Goal: Information Seeking & Learning: Learn about a topic

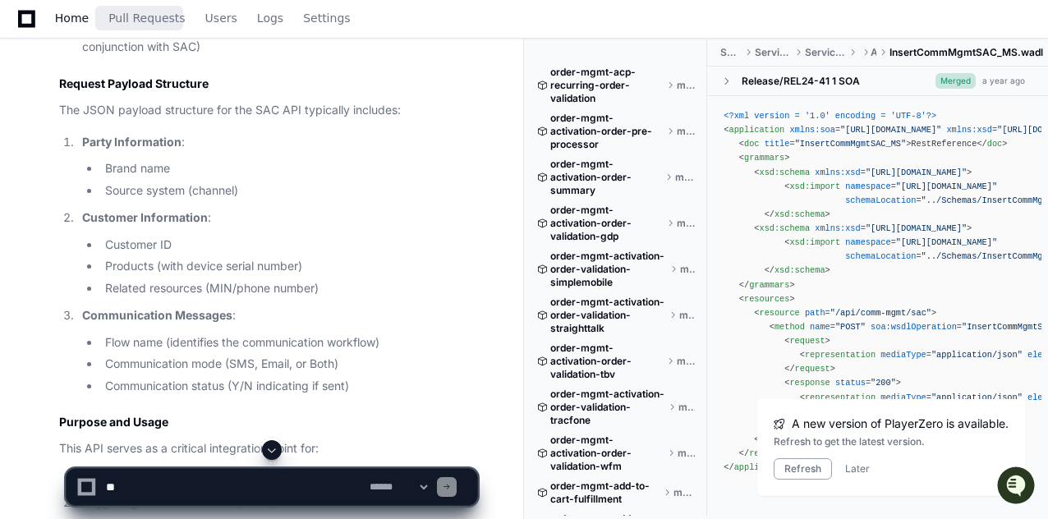
scroll to position [2067, 0]
click at [76, 19] on span "Home" at bounding box center [72, 18] width 34 height 10
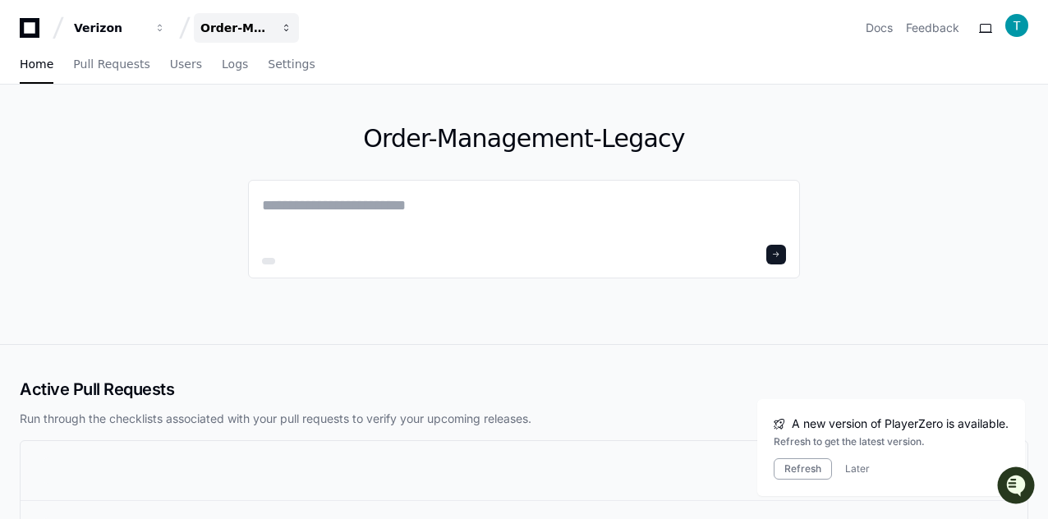
click at [245, 26] on div "Order-Management-Legacy" at bounding box center [235, 28] width 71 height 16
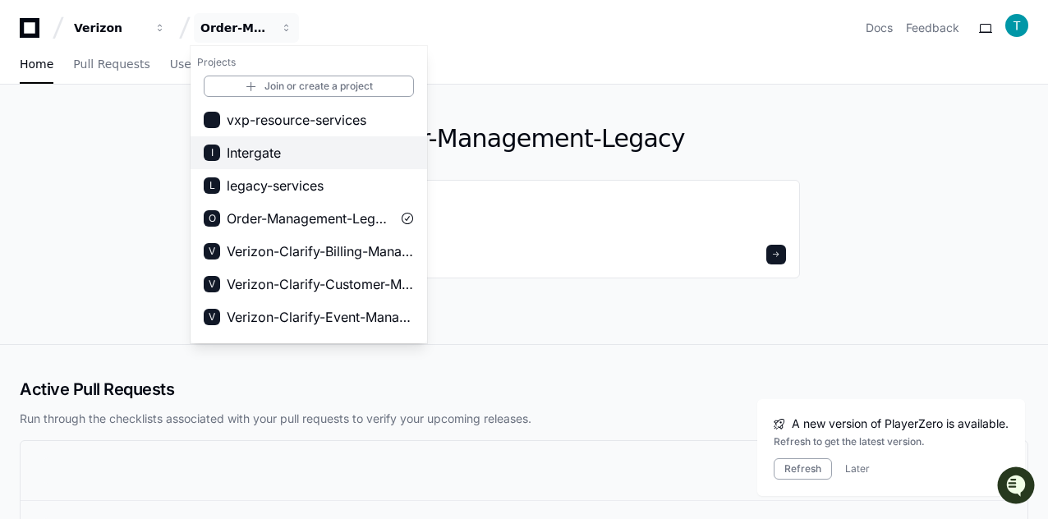
click at [261, 154] on span "Intergate" at bounding box center [254, 153] width 54 height 20
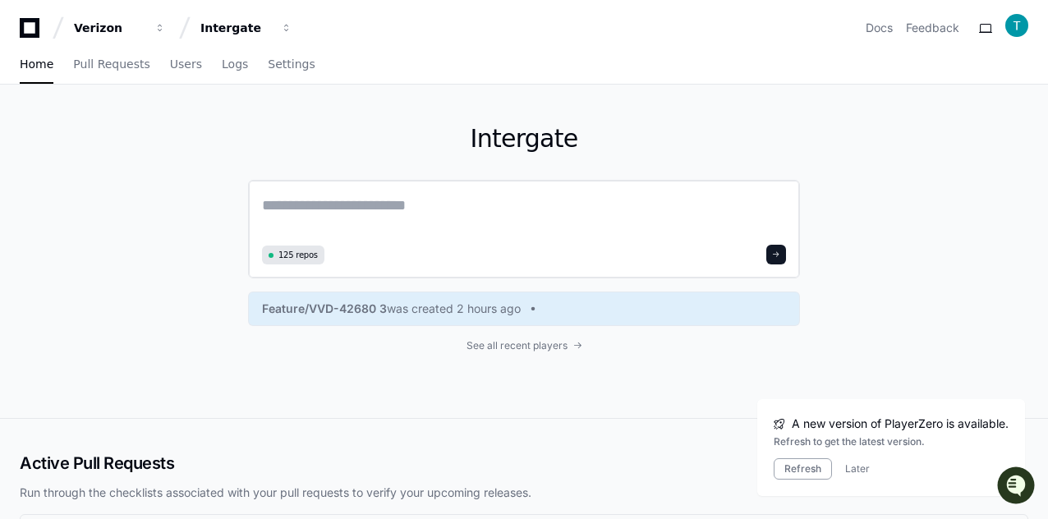
click at [461, 211] on textarea at bounding box center [524, 217] width 524 height 46
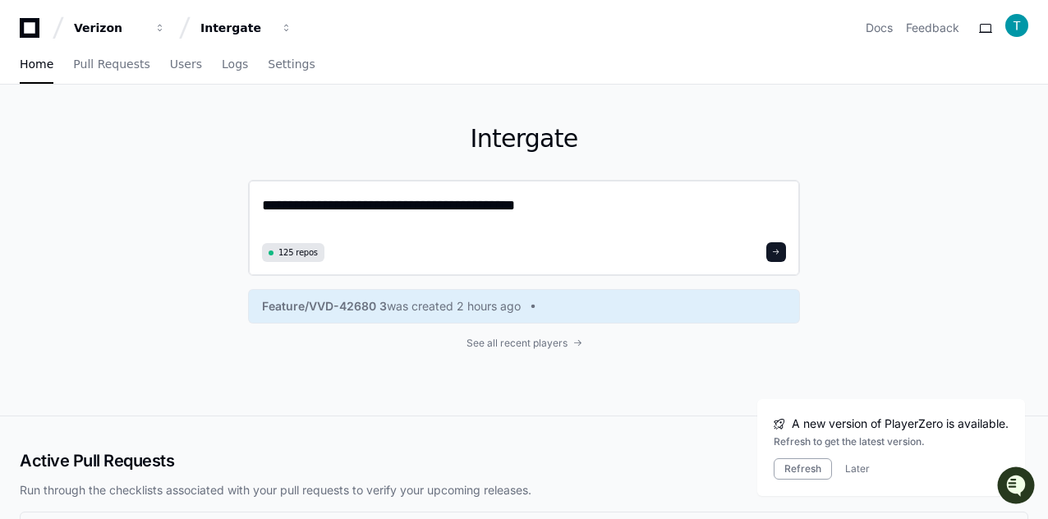
click at [272, 203] on textarea "**********" at bounding box center [524, 216] width 524 height 44
type textarea "**********"
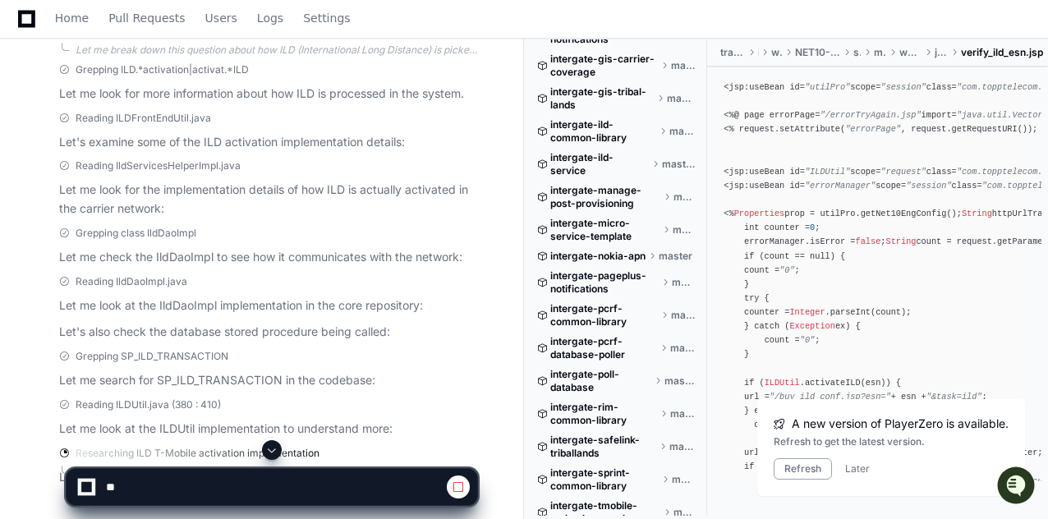
scroll to position [434, 0]
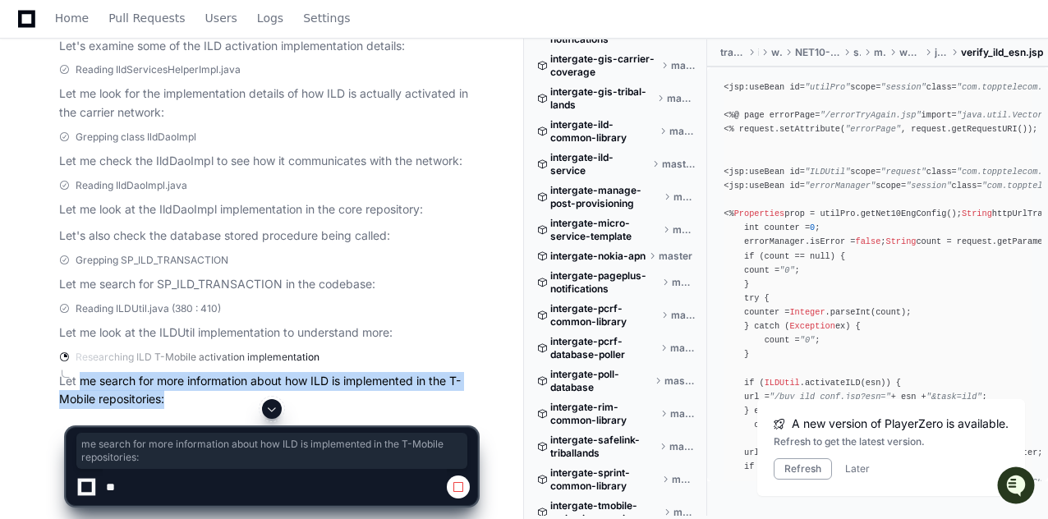
drag, startPoint x: 81, startPoint y: 380, endPoint x: 176, endPoint y: 390, distance: 95.8
click at [176, 390] on p "Let me search for more information about how ILD is implemented in the T-Mobile…" at bounding box center [268, 391] width 418 height 38
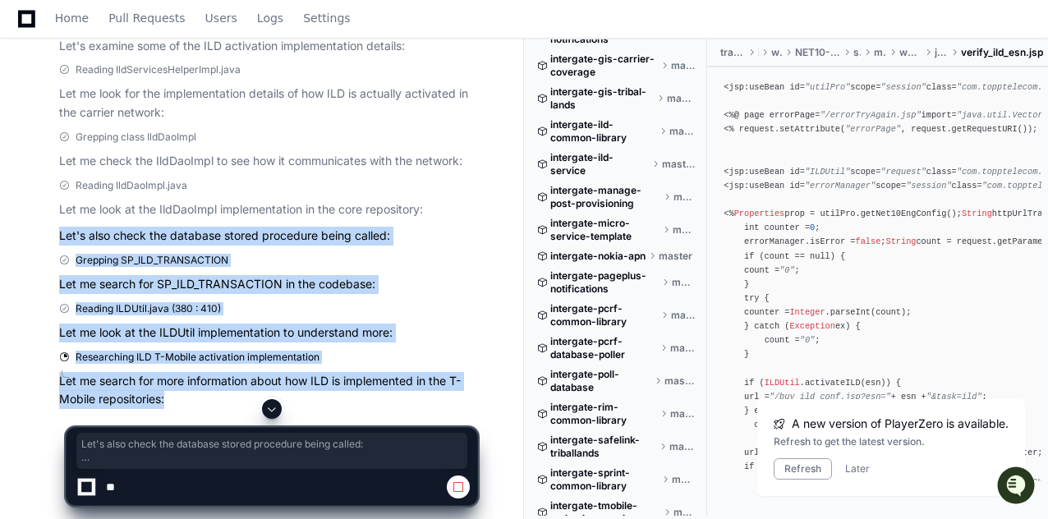
drag, startPoint x: 171, startPoint y: 397, endPoint x: 46, endPoint y: 229, distance: 209.0
click at [46, 229] on div "PlayerZero 3 minutes ago Thinking Researching ILD international long distance p…" at bounding box center [251, 146] width 451 height 582
click at [25, 279] on div "tejeshwer.[PERSON_NAME] 3 minutes ago how is ILD picked up and activated in net…" at bounding box center [262, 93] width 484 height 707
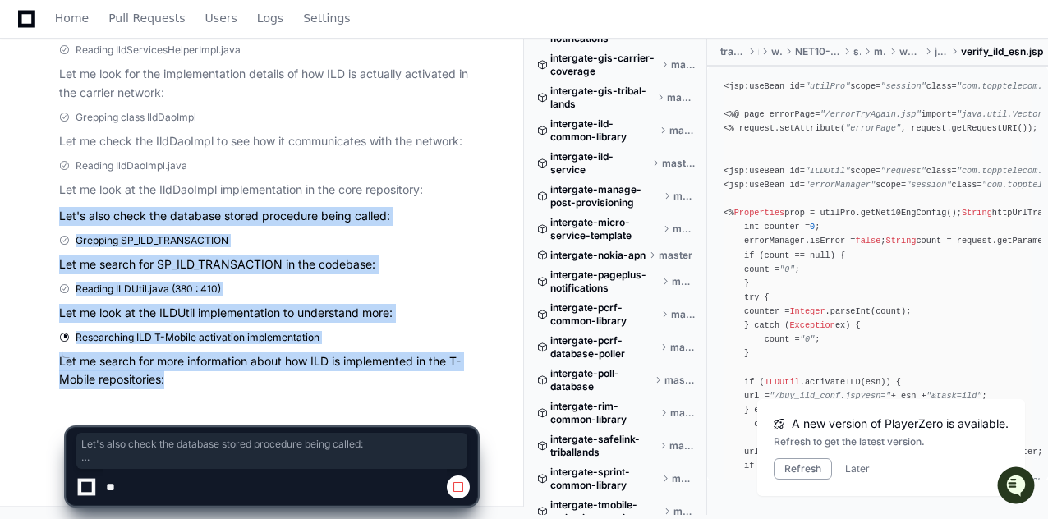
click at [25, 287] on div "tejeshwer.[PERSON_NAME] 3 minutes ago how is ILD picked up and activated in net…" at bounding box center [262, 74] width 484 height 707
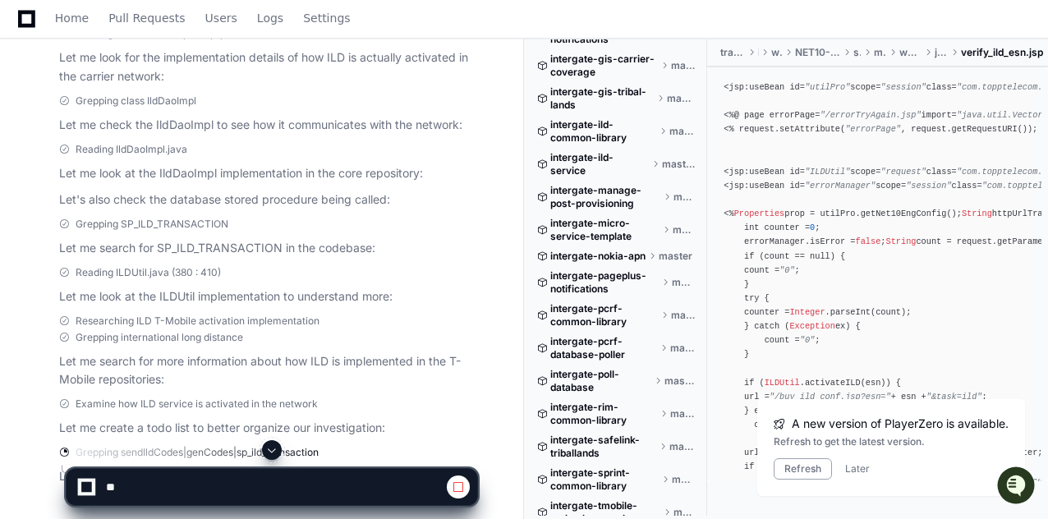
scroll to position [566, 0]
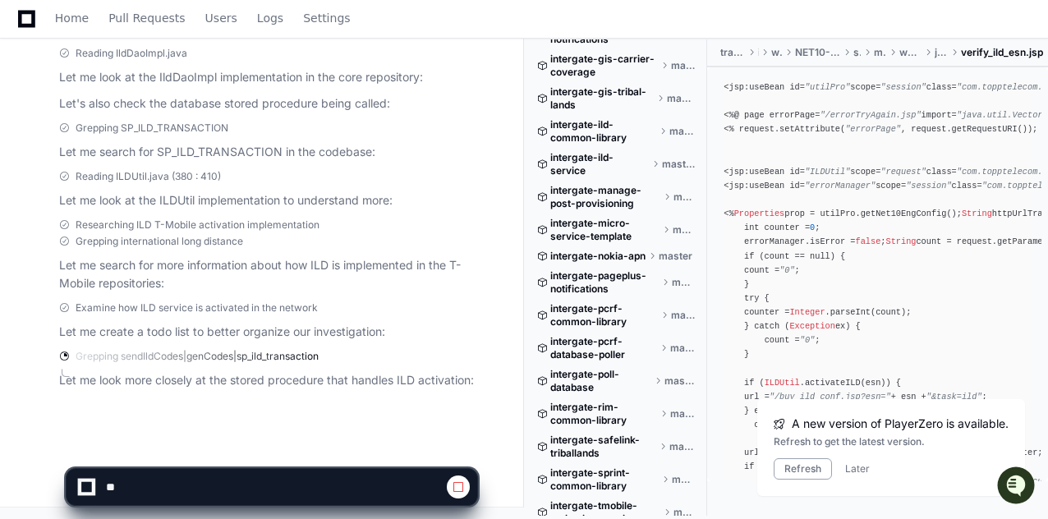
click at [82, 266] on p "Let me search for more information about how ILD is implemented in the T-Mobile…" at bounding box center [268, 275] width 418 height 38
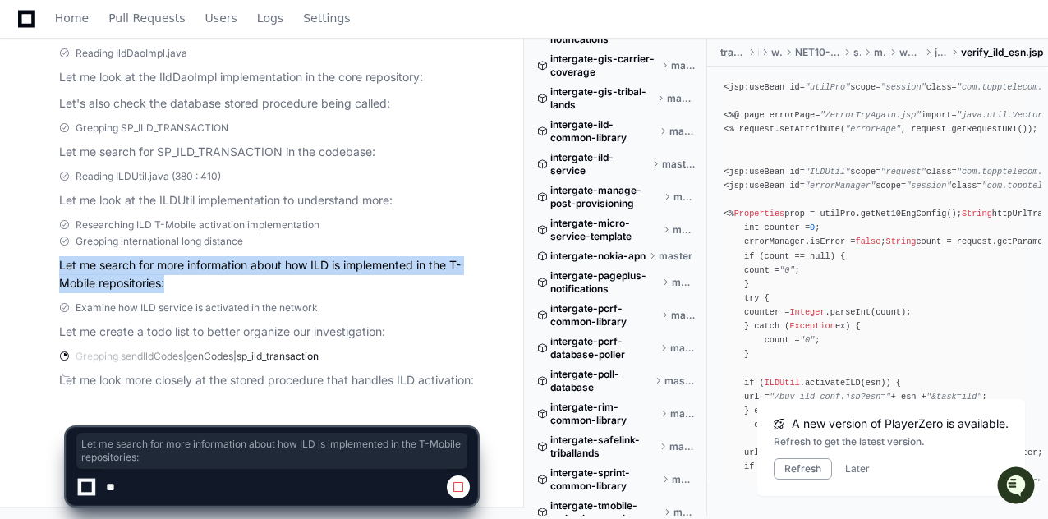
click at [82, 266] on p "Let me search for more information about how ILD is implemented in the T-Mobile…" at bounding box center [268, 275] width 418 height 38
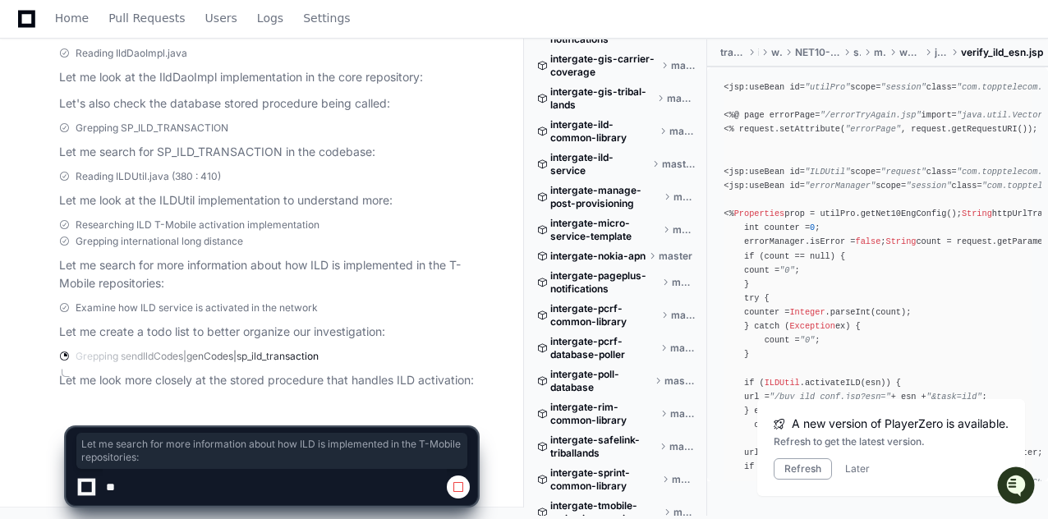
click at [421, 380] on p "Let me look more closely at the stored procedure that handles ILD activation:" at bounding box center [268, 380] width 418 height 19
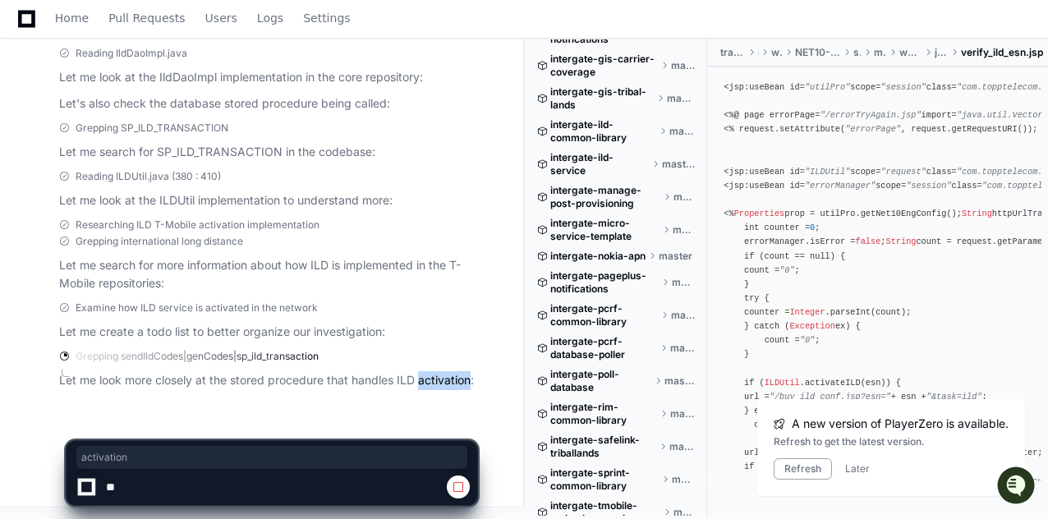
click at [421, 380] on p "Let me look more closely at the stored procedure that handles ILD activation:" at bounding box center [268, 380] width 418 height 19
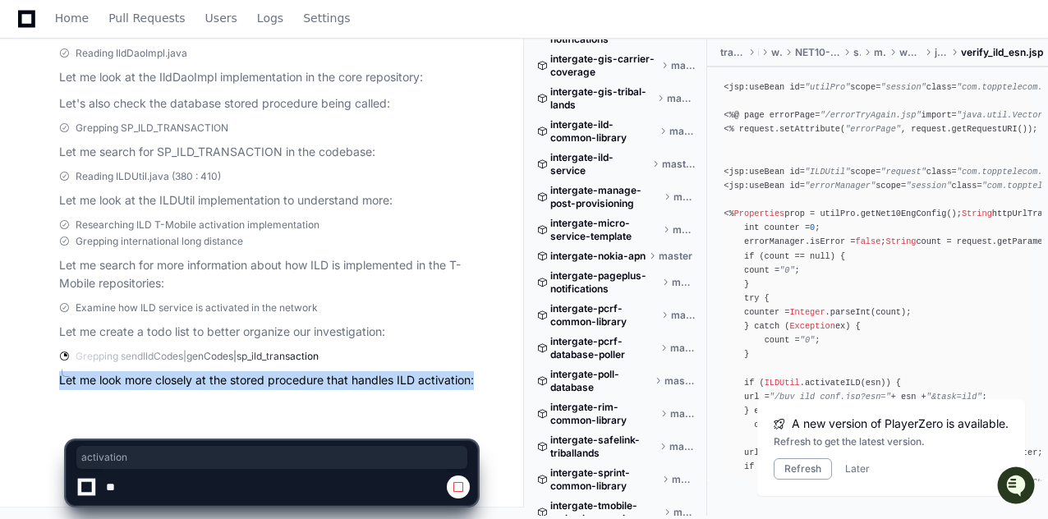
click at [421, 380] on p "Let me look more closely at the stored procedure that handles ILD activation:" at bounding box center [268, 380] width 418 height 19
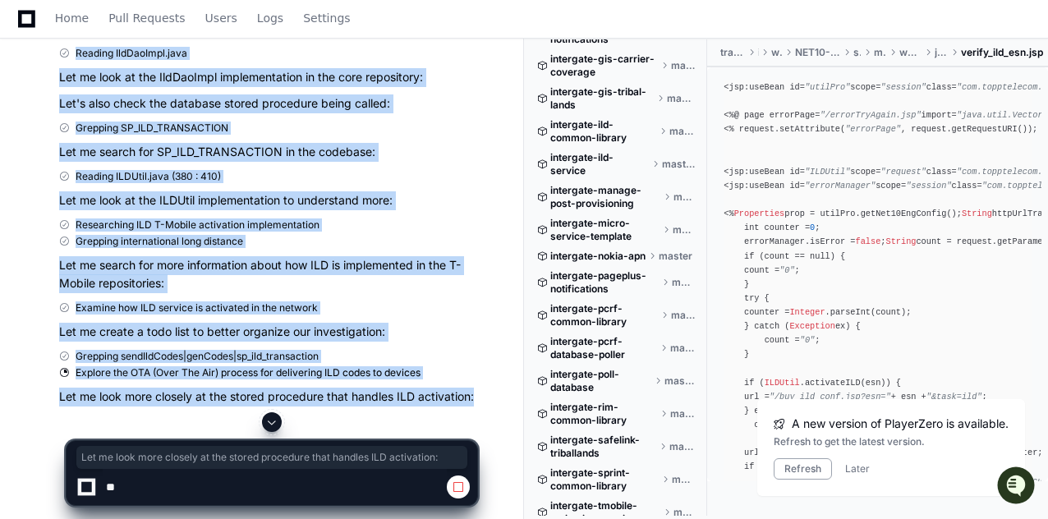
click at [135, 335] on p "Let me create a todo list to better organize our investigation:" at bounding box center [268, 332] width 418 height 19
click at [138, 334] on p "Let me create a todo list to better organize our investigation:" at bounding box center [268, 332] width 418 height 19
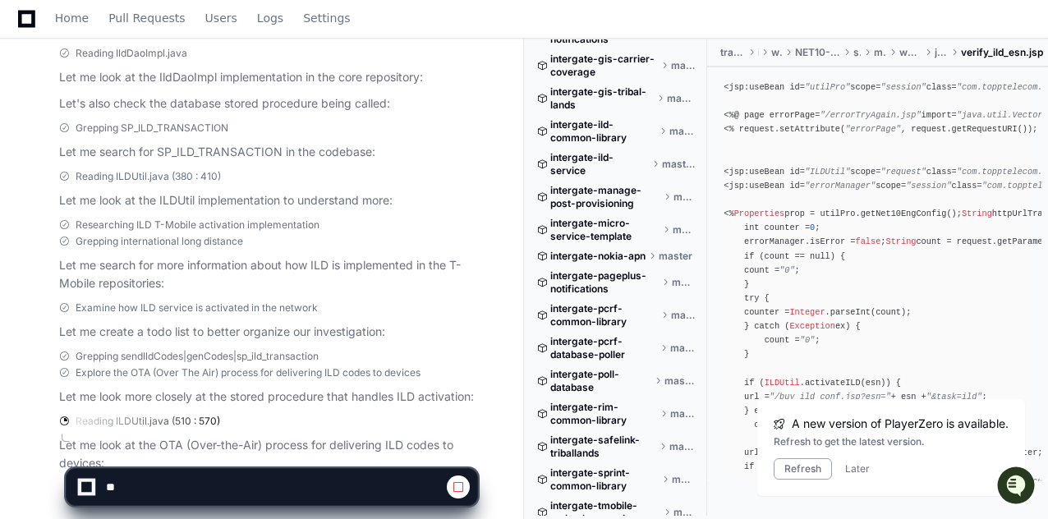
scroll to position [649, 0]
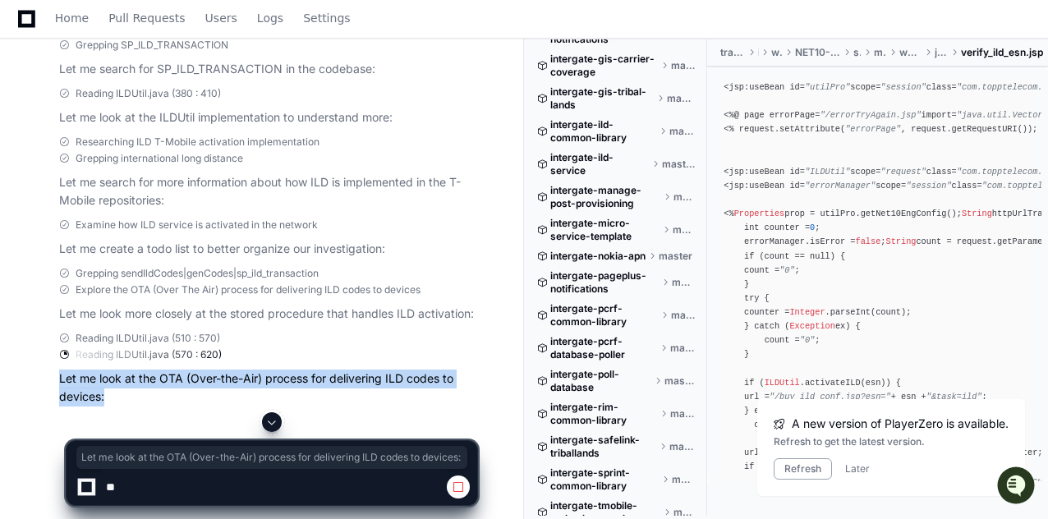
drag, startPoint x: 62, startPoint y: 375, endPoint x: 104, endPoint y: 394, distance: 45.6
click at [104, 394] on p "Let me look at the OTA (Over-the-Air) process for delivering ILD codes to devic…" at bounding box center [268, 389] width 418 height 38
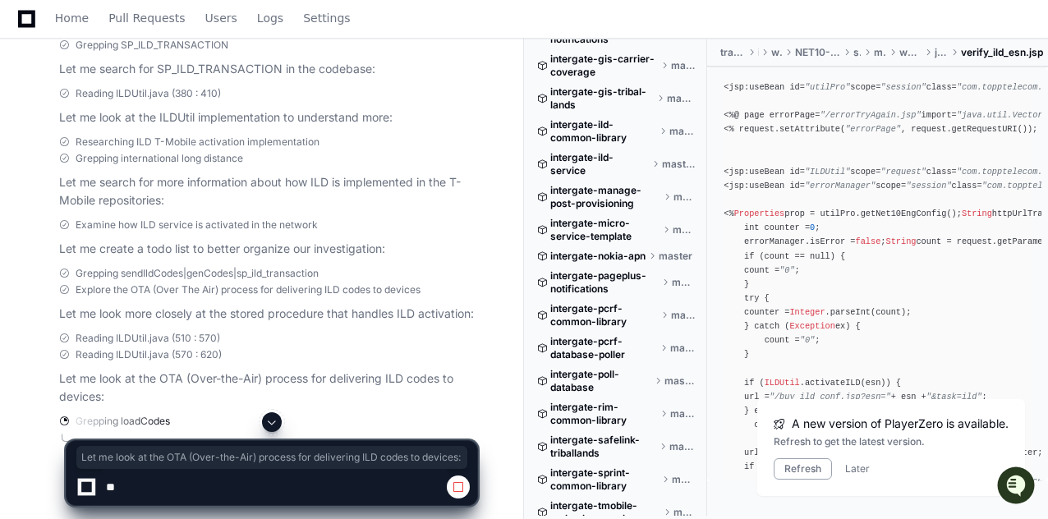
click at [191, 306] on p "Let me look more closely at the stored procedure that handles ILD activation:" at bounding box center [268, 314] width 418 height 19
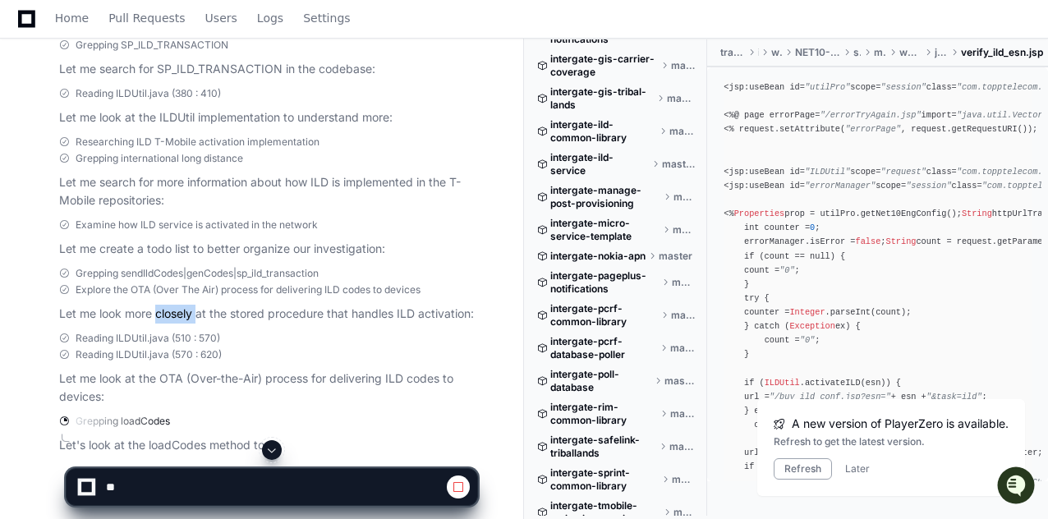
click at [191, 306] on p "Let me look more closely at the stored procedure that handles ILD activation:" at bounding box center [268, 314] width 418 height 19
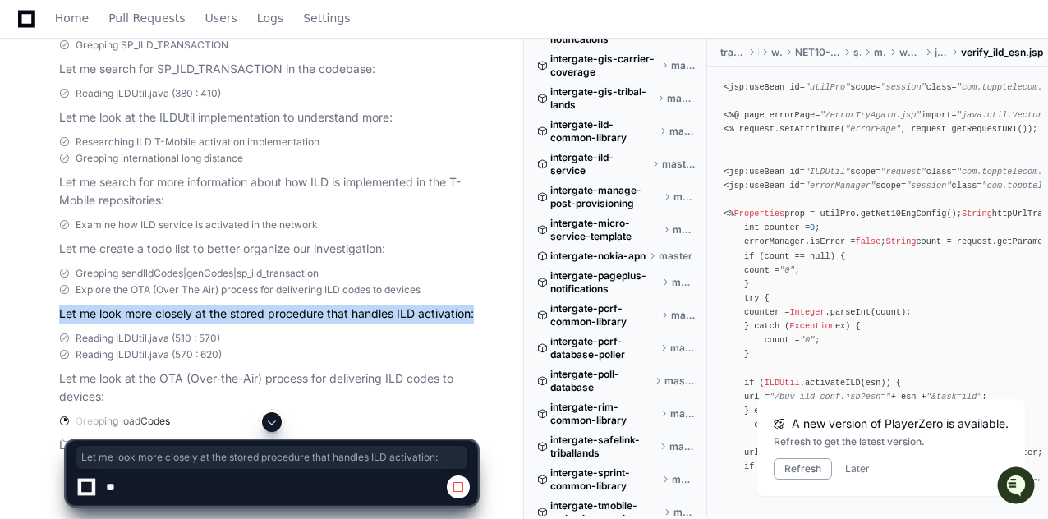
click at [191, 306] on p "Let me look more closely at the stored procedure that handles ILD activation:" at bounding box center [268, 314] width 418 height 19
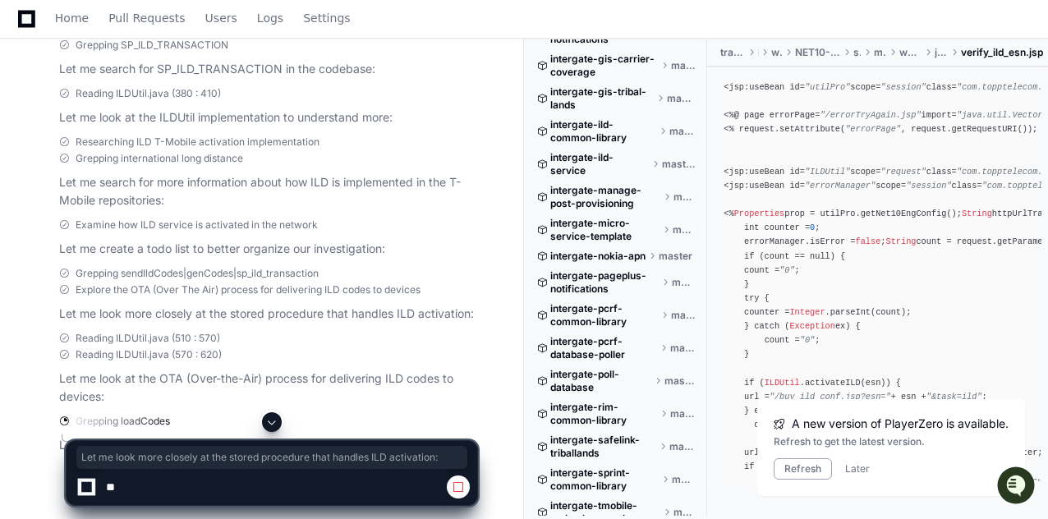
click at [398, 180] on p "Let me search for more information about how ILD is implemented in the T-Mobile…" at bounding box center [268, 192] width 418 height 38
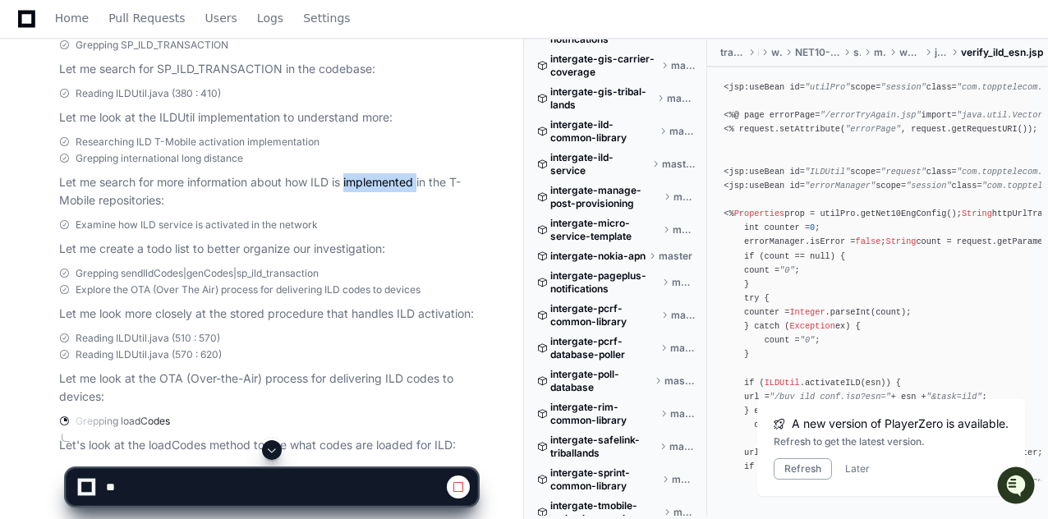
click at [398, 180] on p "Let me search for more information about how ILD is implemented in the T-Mobile…" at bounding box center [268, 192] width 418 height 38
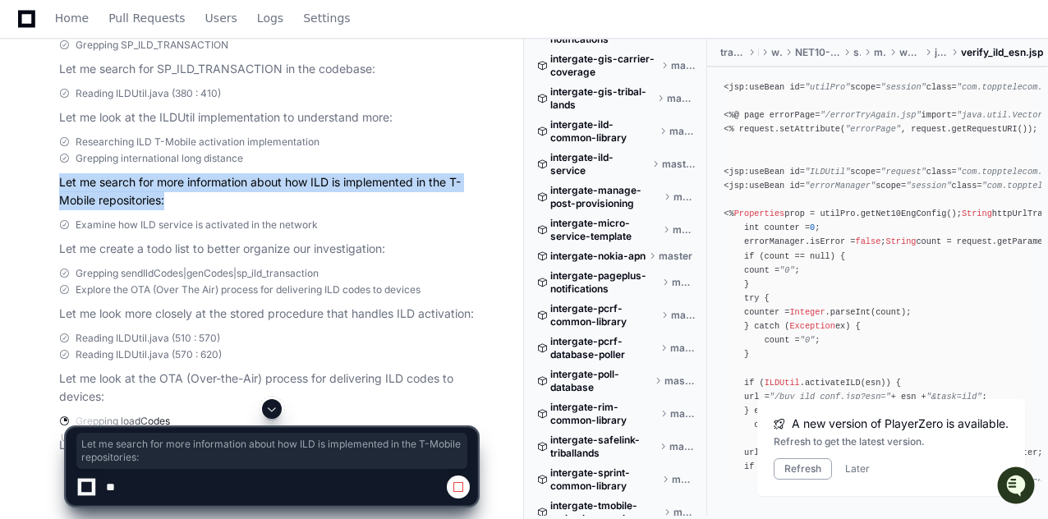
click at [398, 180] on p "Let me search for more information about how ILD is implemented in the T-Mobile…" at bounding box center [268, 192] width 418 height 38
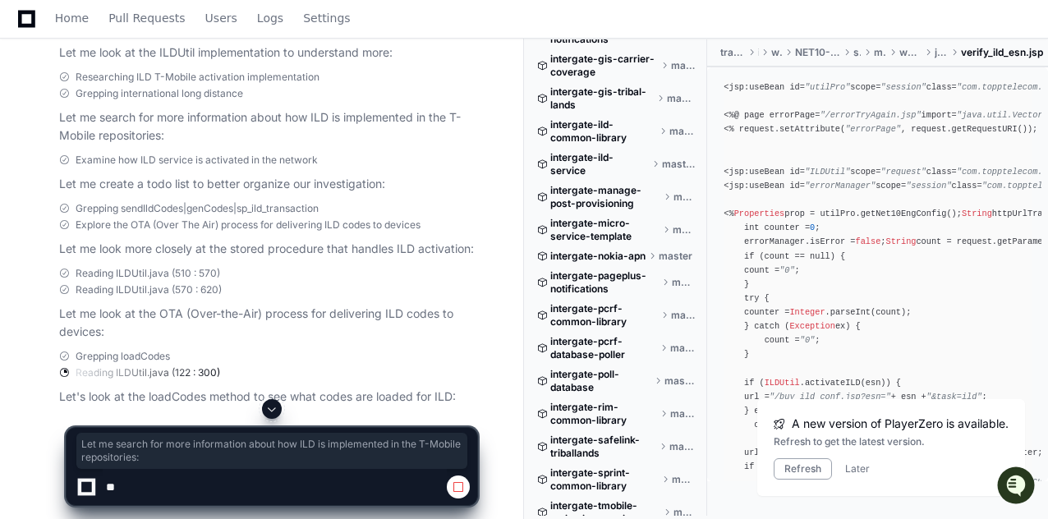
click at [229, 394] on p "Let's look at the loadCodes method to see what codes are loaded for ILD:" at bounding box center [268, 397] width 418 height 19
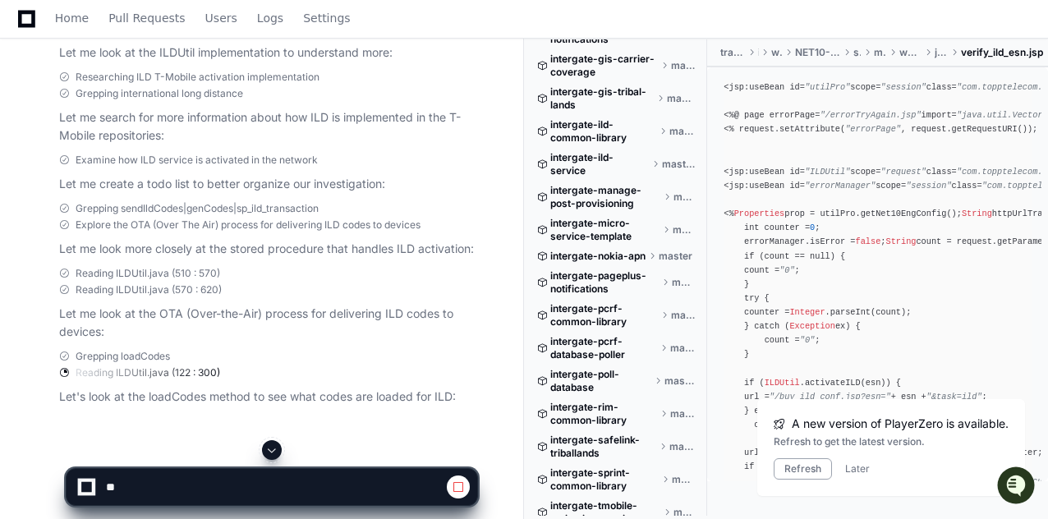
click at [229, 394] on p "Let's look at the loadCodes method to see what codes are loaded for ILD:" at bounding box center [268, 397] width 418 height 19
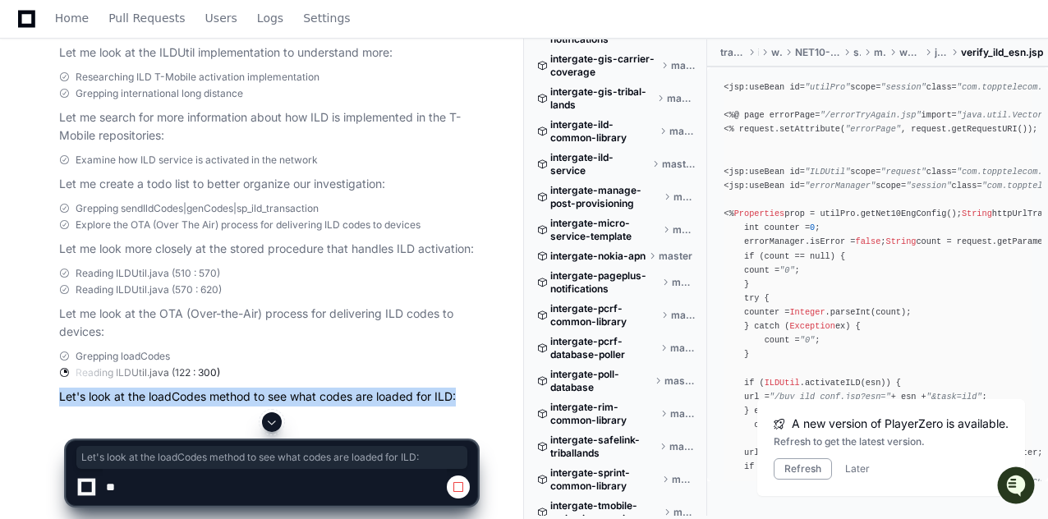
click at [229, 394] on p "Let's look at the loadCodes method to see what codes are loaded for ILD:" at bounding box center [268, 397] width 418 height 19
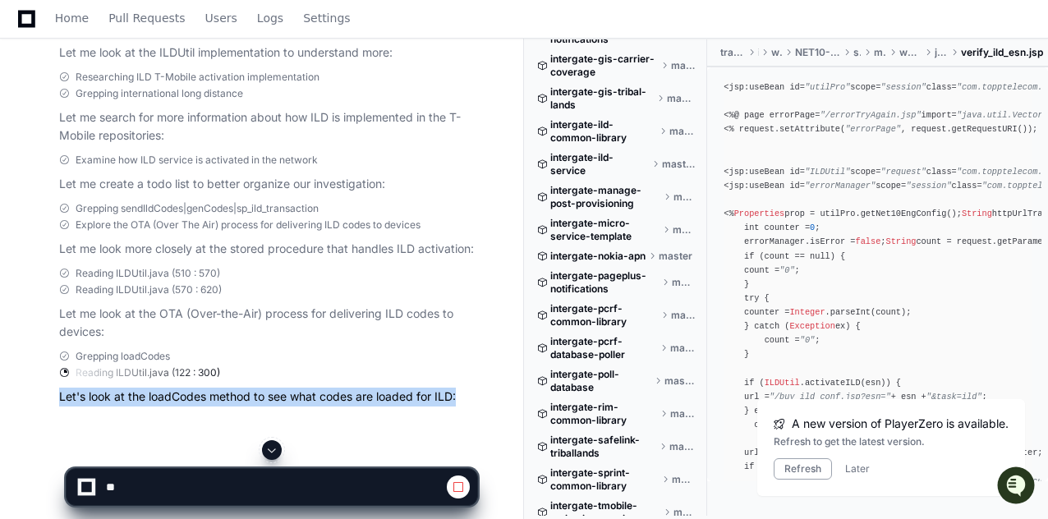
click at [131, 313] on p "Let me look at the OTA (Over-the-Air) process for delivering ILD codes to devic…" at bounding box center [268, 324] width 418 height 38
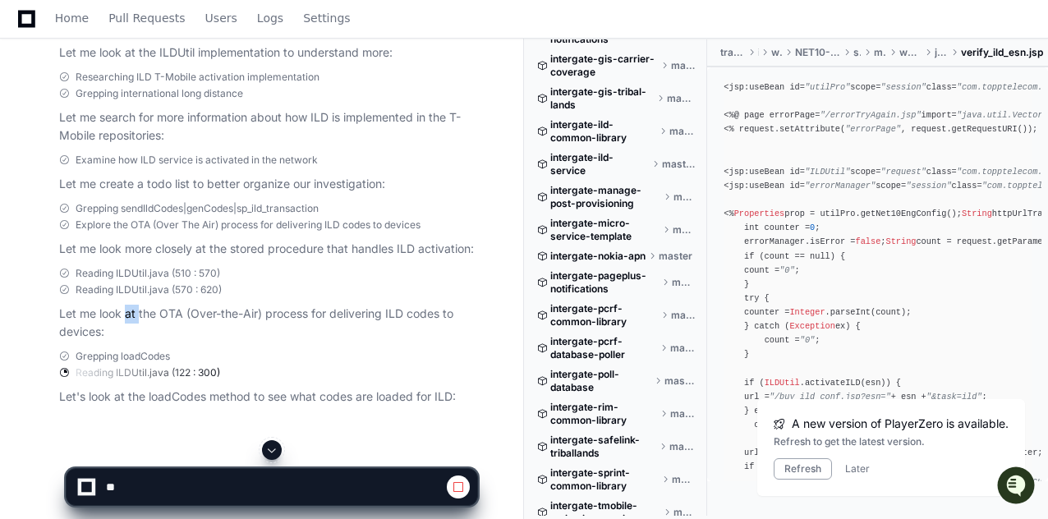
click at [131, 313] on p "Let me look at the OTA (Over-the-Air) process for delivering ILD codes to devic…" at bounding box center [268, 324] width 418 height 38
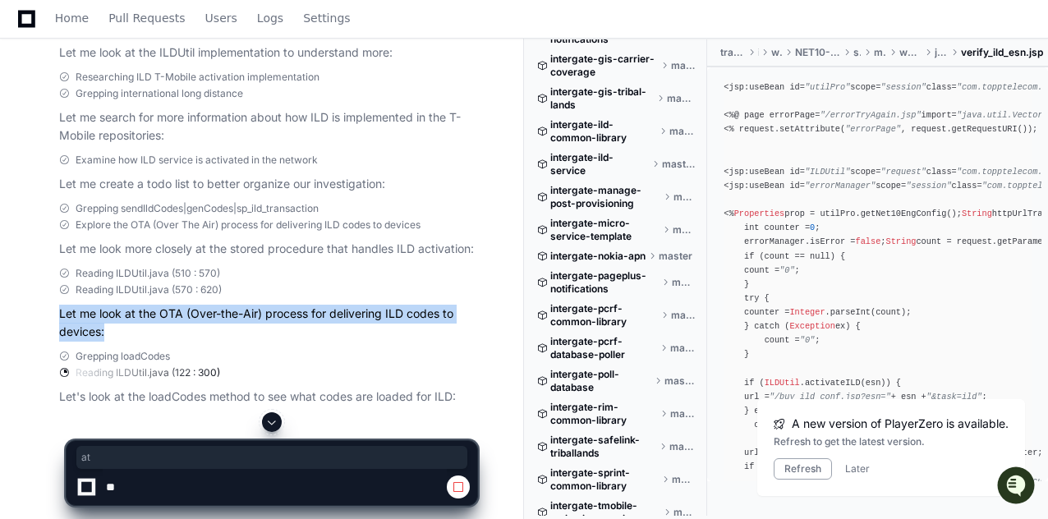
click at [131, 313] on p "Let me look at the OTA (Over-the-Air) process for delivering ILD codes to devic…" at bounding box center [268, 324] width 418 height 38
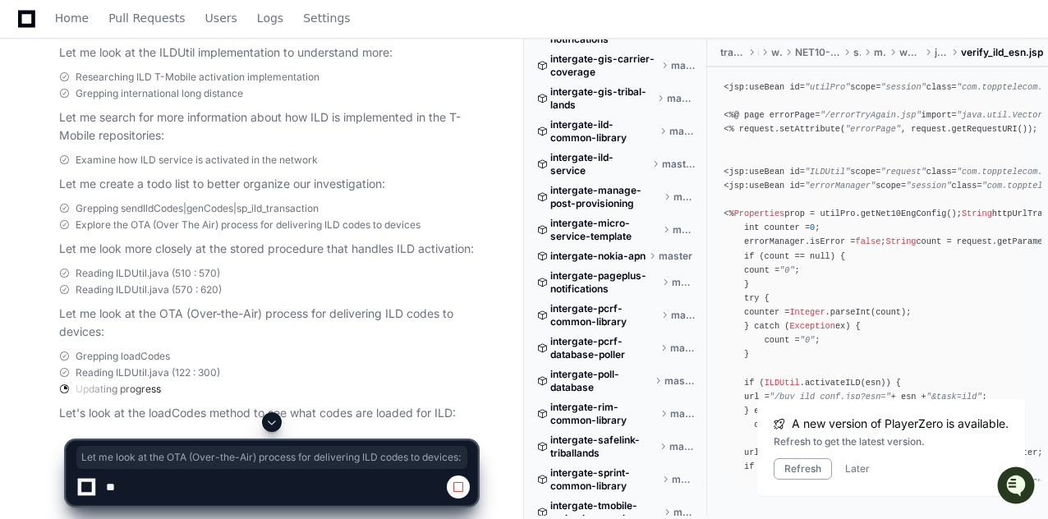
click at [69, 322] on p "Let me look at the OTA (Over-the-Air) process for delivering ILD codes to devic…" at bounding box center [268, 324] width 418 height 38
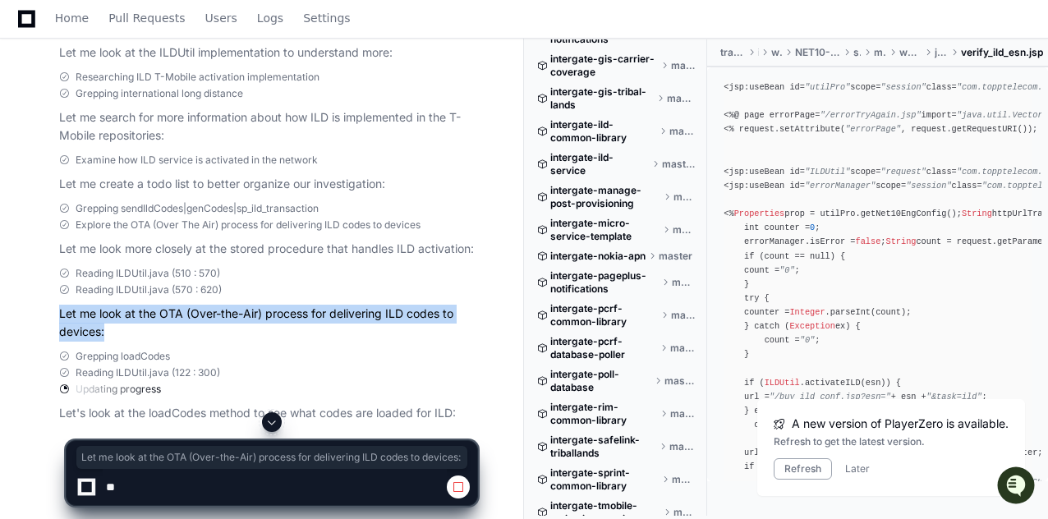
drag, startPoint x: 58, startPoint y: 312, endPoint x: 105, endPoint y: 328, distance: 50.1
click at [105, 328] on div "Reading ILDUtil.java (510 : 570) Reading ILDUtil.java (570 : 620) Let me look a…" at bounding box center [251, 305] width 451 height 76
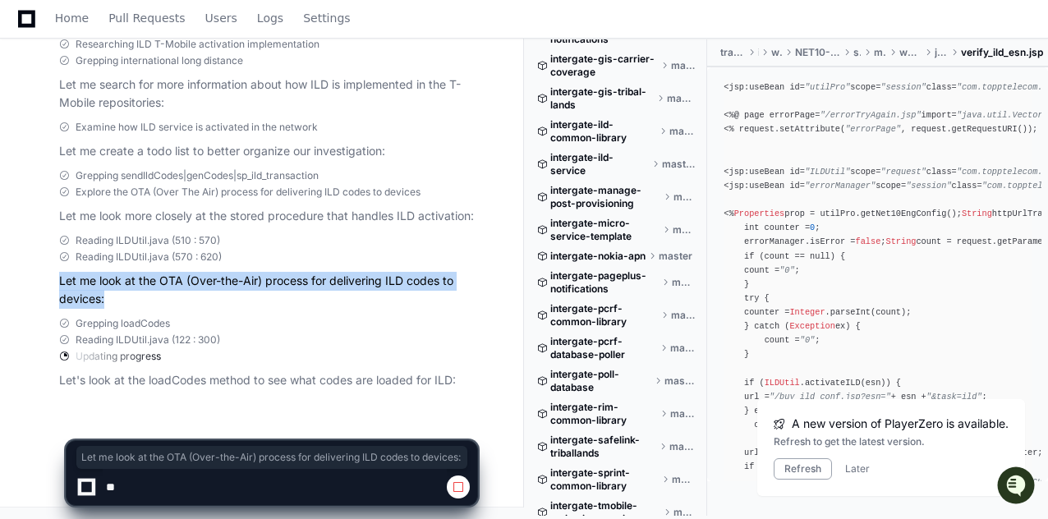
click at [268, 279] on p "Let me look at the OTA (Over-the-Air) process for delivering ILD codes to devic…" at bounding box center [268, 291] width 418 height 38
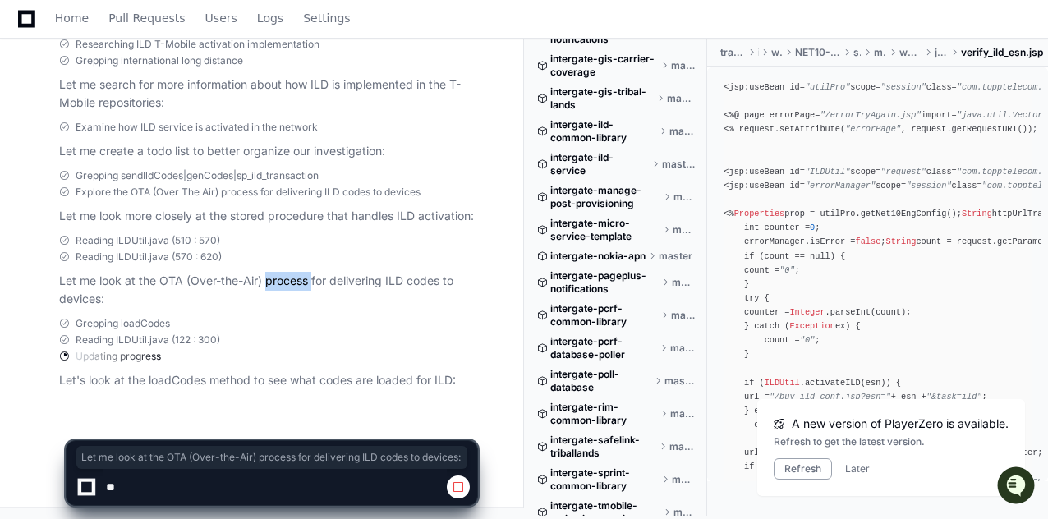
click at [268, 279] on p "Let me look at the OTA (Over-the-Air) process for delivering ILD codes to devic…" at bounding box center [268, 291] width 418 height 38
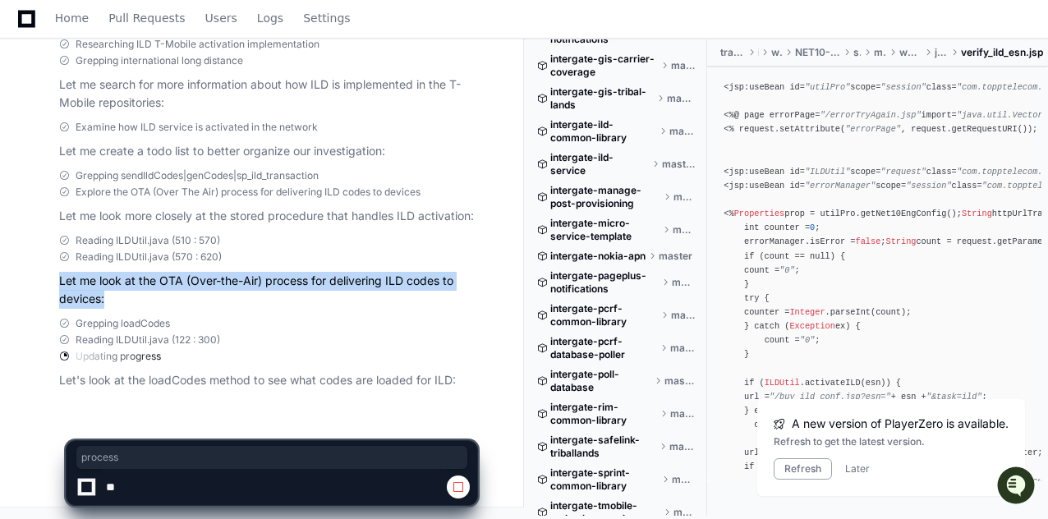
click at [268, 279] on p "Let me look at the OTA (Over-the-Air) process for delivering ILD codes to devic…" at bounding box center [268, 291] width 418 height 38
click at [114, 298] on p "Let me look at the OTA (Over-the-Air) process for delivering ILD codes to devic…" at bounding box center [268, 291] width 418 height 38
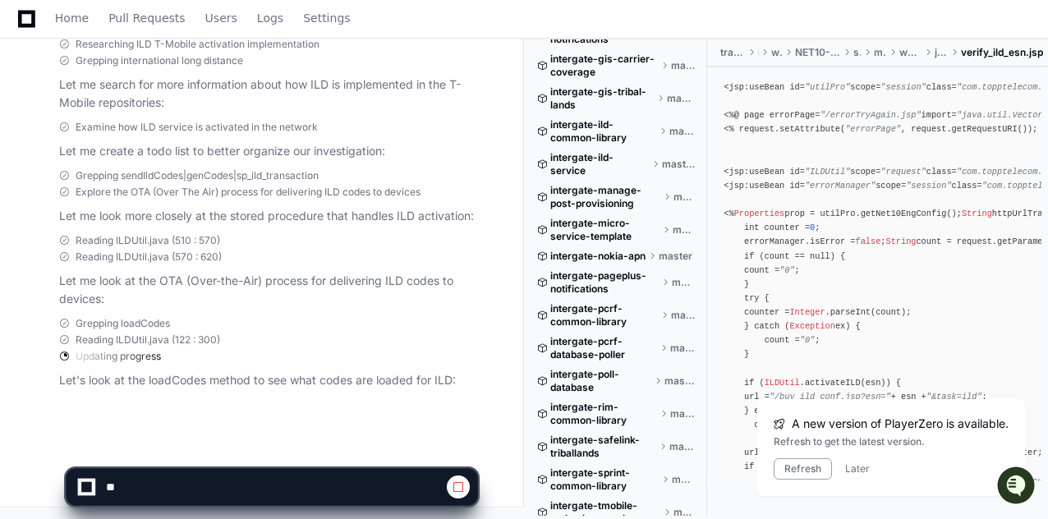
click at [56, 284] on div "Reading ILDUtil.java (510 : 570) Reading ILDUtil.java (570 : 620) Let me look a…" at bounding box center [251, 272] width 451 height 76
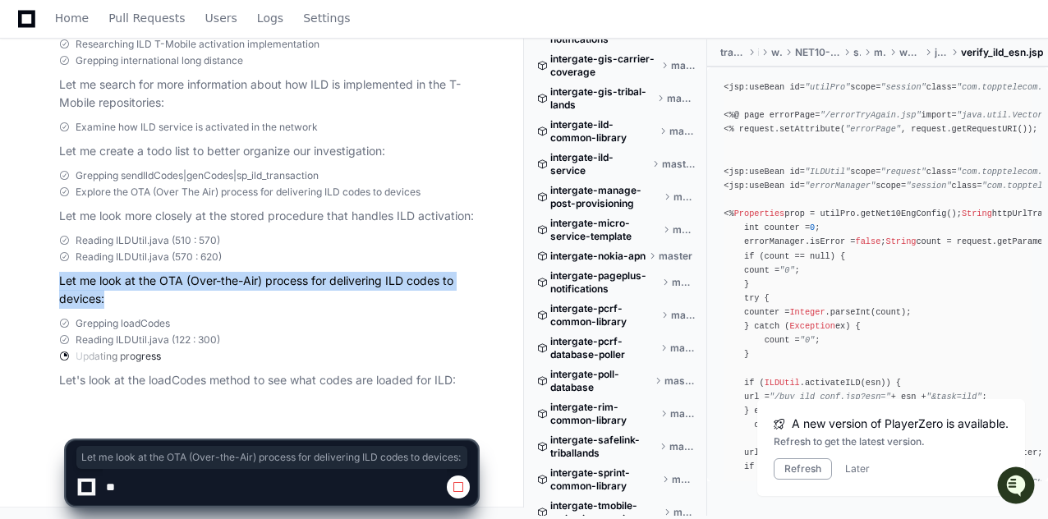
drag, startPoint x: 59, startPoint y: 281, endPoint x: 108, endPoint y: 298, distance: 51.5
click at [108, 298] on p "Let me look at the OTA (Over-the-Air) process for delivering ILD codes to devic…" at bounding box center [268, 291] width 418 height 38
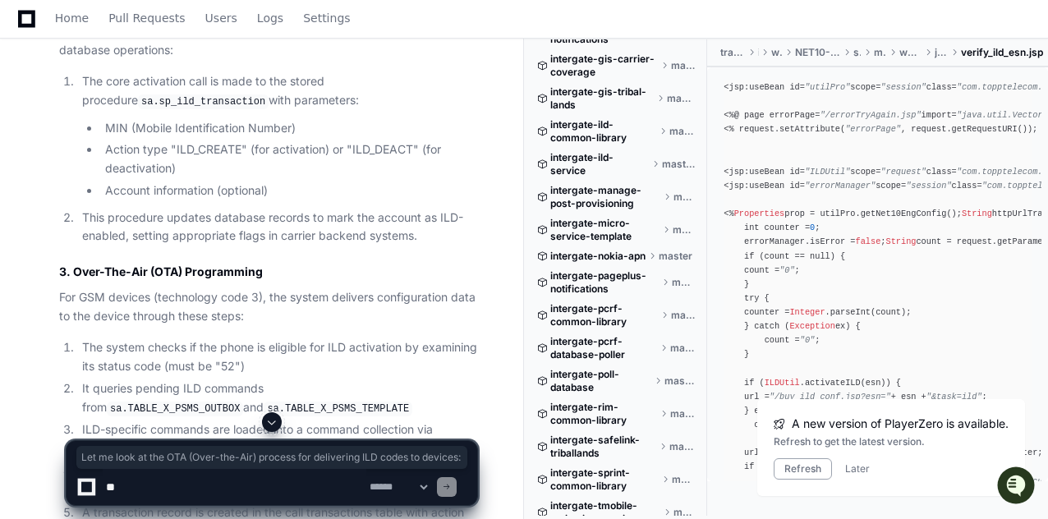
scroll to position [1651, 0]
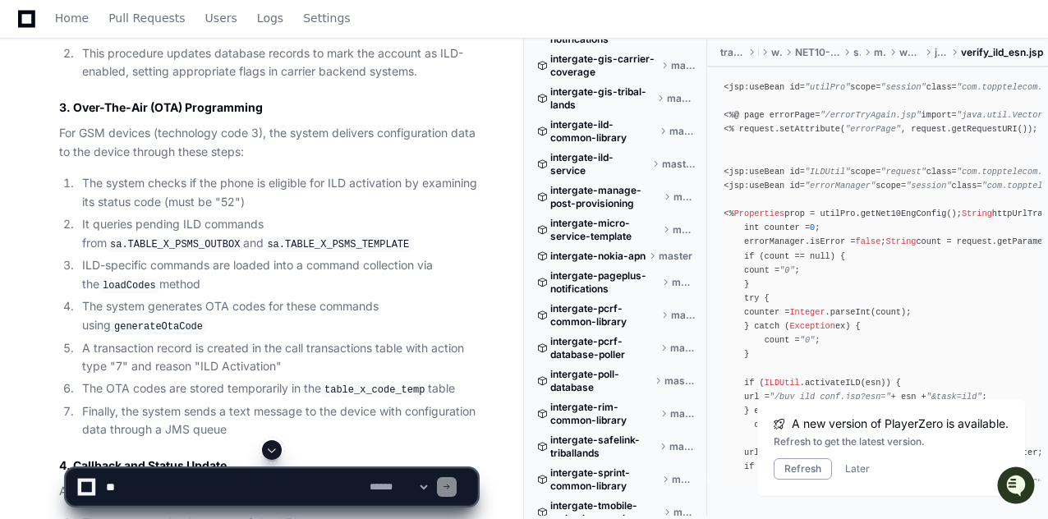
click at [159, 477] on textarea at bounding box center [235, 487] width 264 height 36
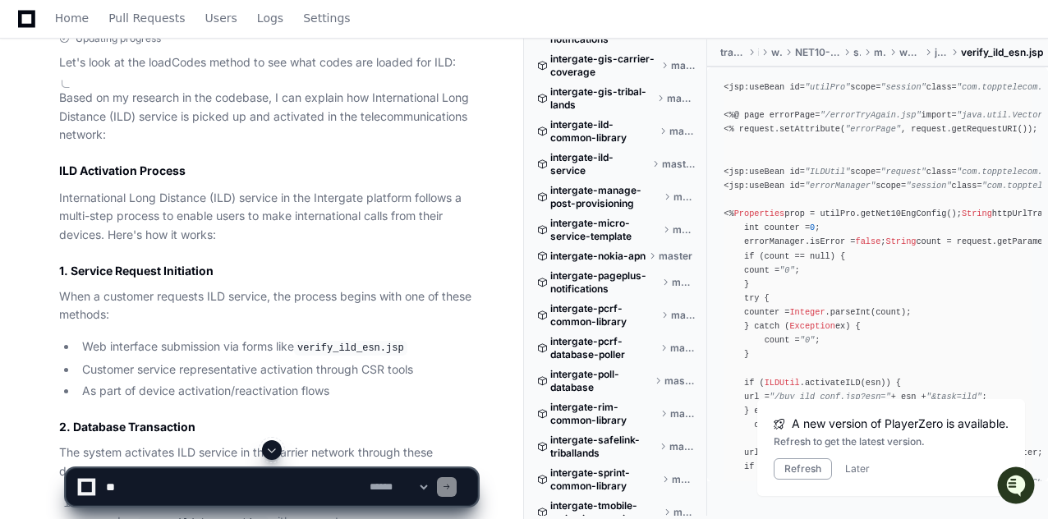
scroll to position [1229, 0]
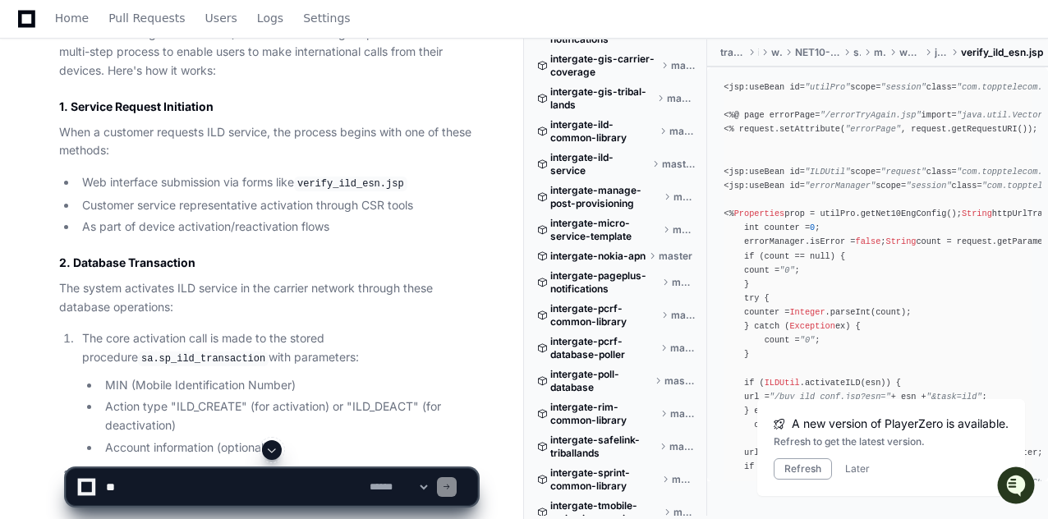
click at [138, 358] on code "sa.sp_ild_transaction" at bounding box center [203, 359] width 131 height 15
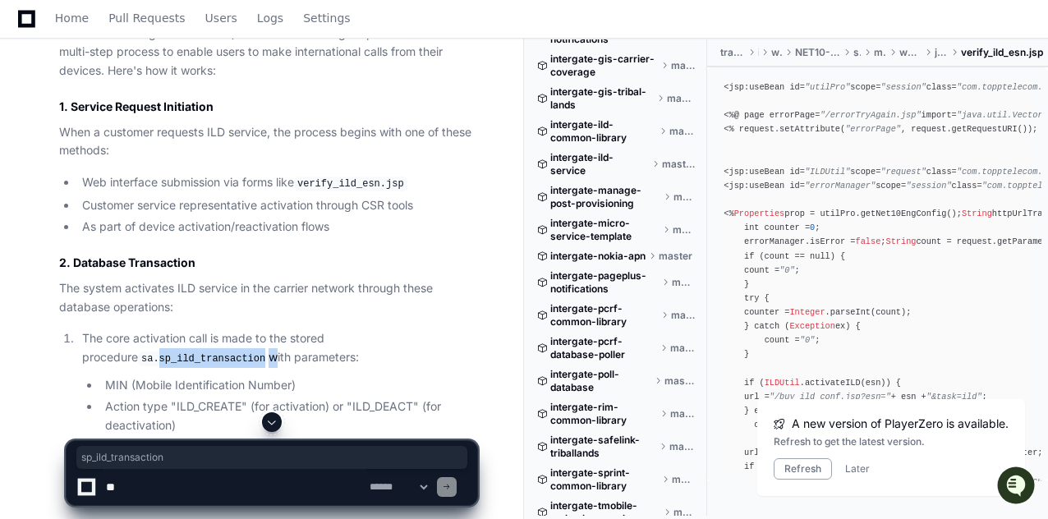
copy p "sp_ild_transaction"
click at [295, 312] on p "The system activates ILD service in the carrier network through these database …" at bounding box center [268, 298] width 418 height 38
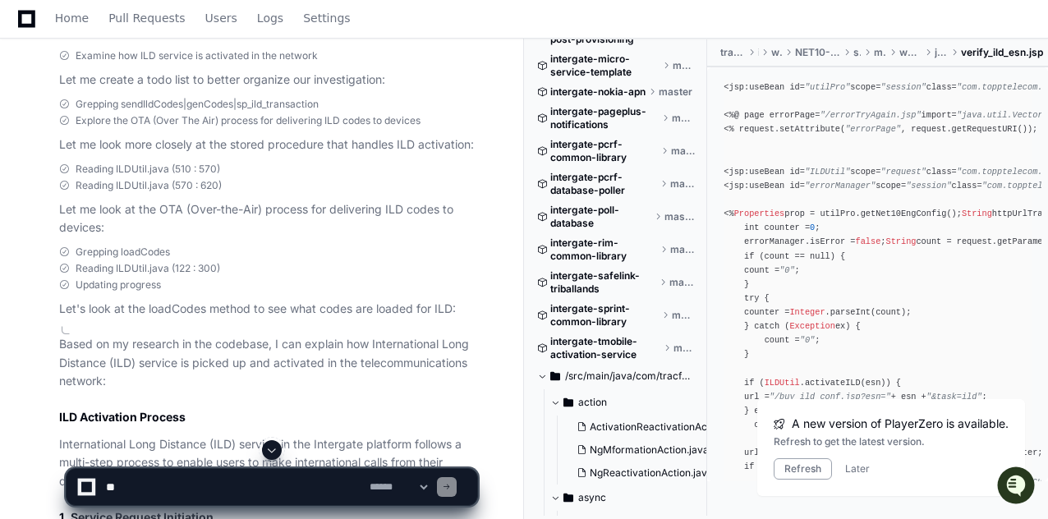
scroll to position [2054, 0]
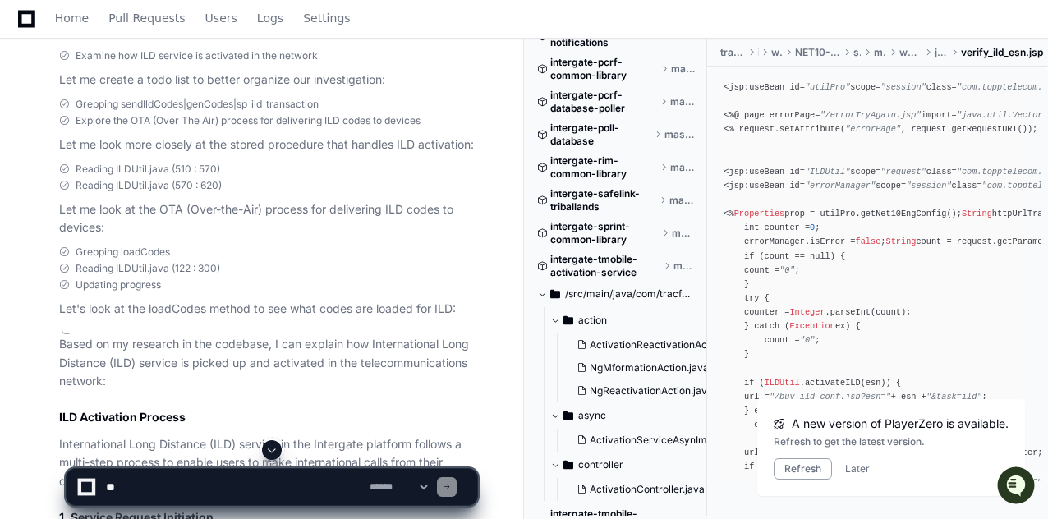
click at [200, 472] on textarea at bounding box center [235, 487] width 264 height 36
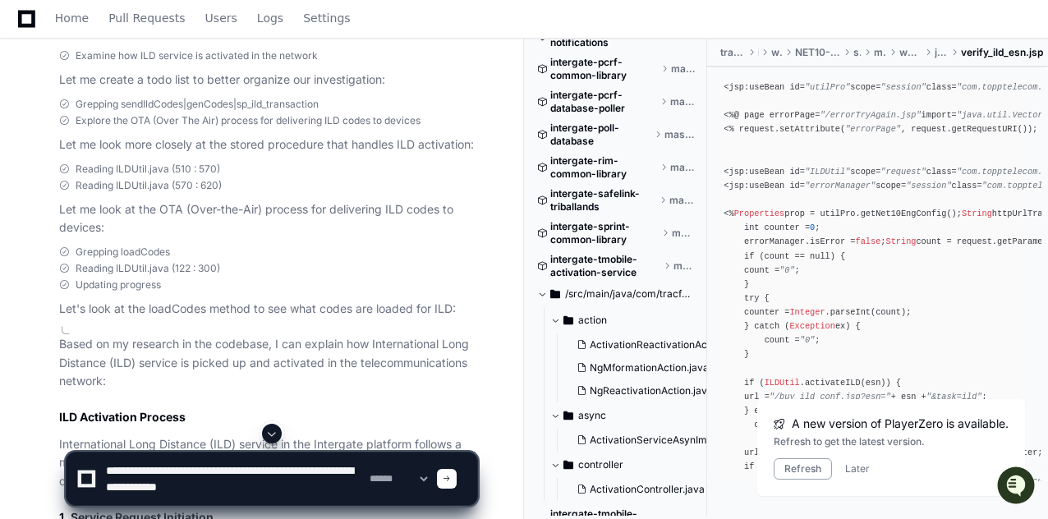
paste textarea "**********"
type textarea "**********"
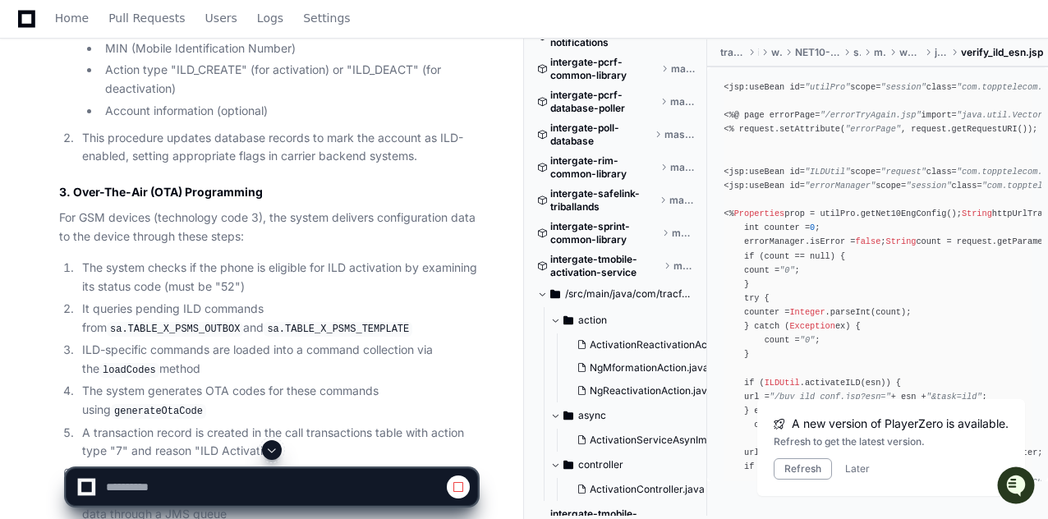
scroll to position [1640, 0]
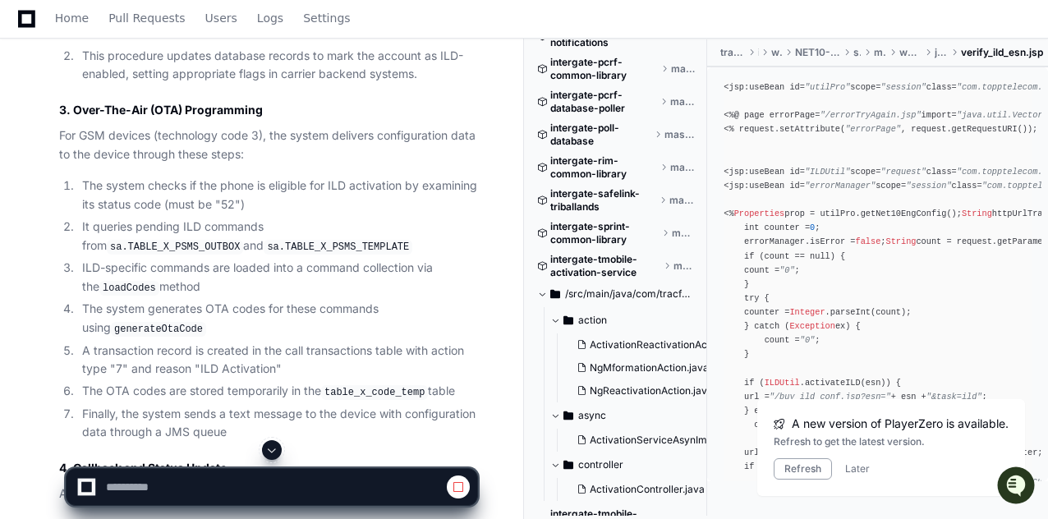
click at [243, 240] on code "sa.TABLE_X_PSMS_OUTBOX" at bounding box center [175, 247] width 136 height 15
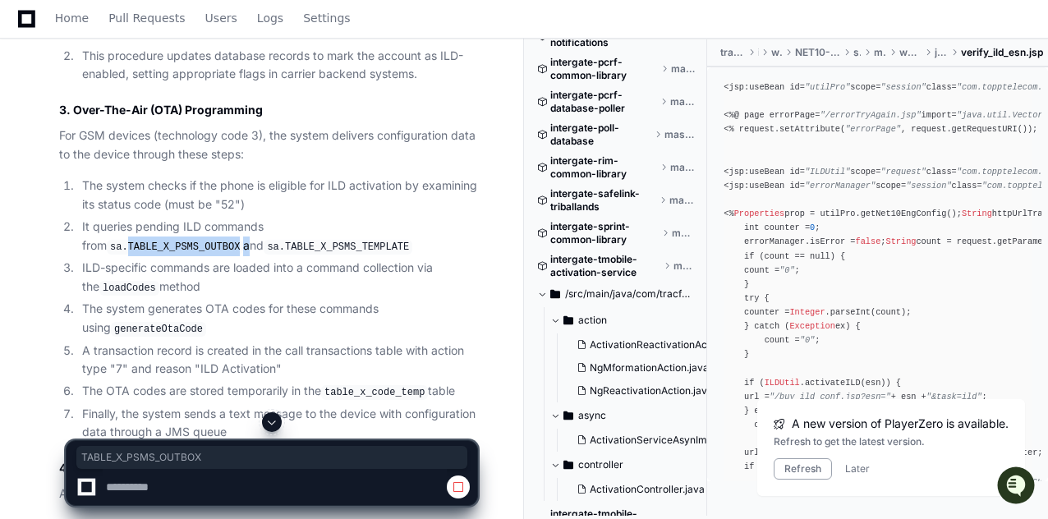
copy li "TABLE_X_PSMS_OUTBOX"
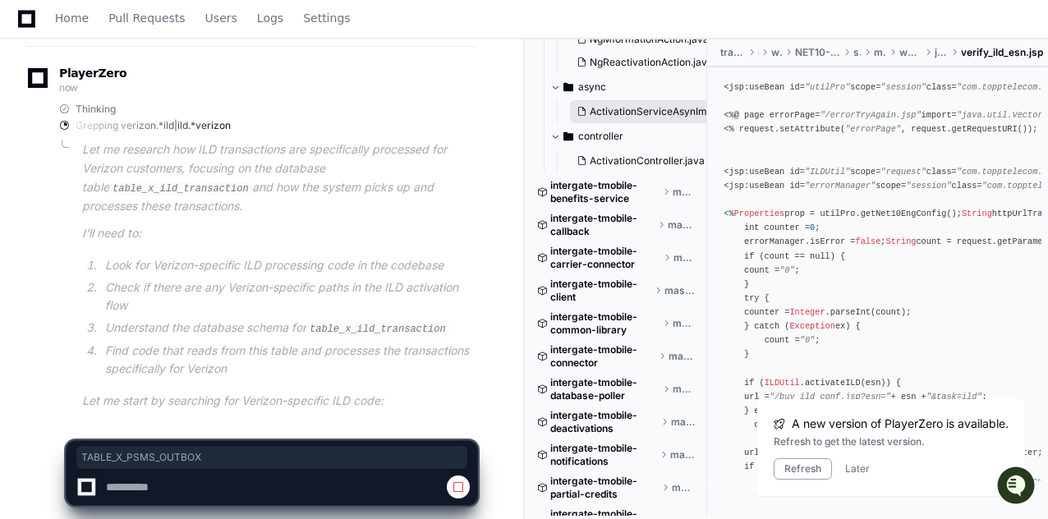
scroll to position [2136, 0]
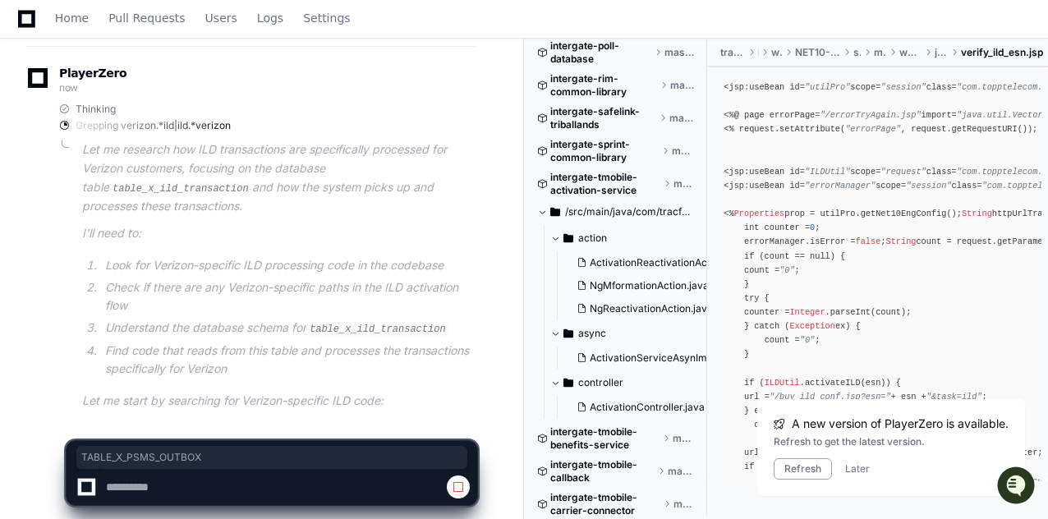
click at [544, 210] on span at bounding box center [542, 212] width 10 height 10
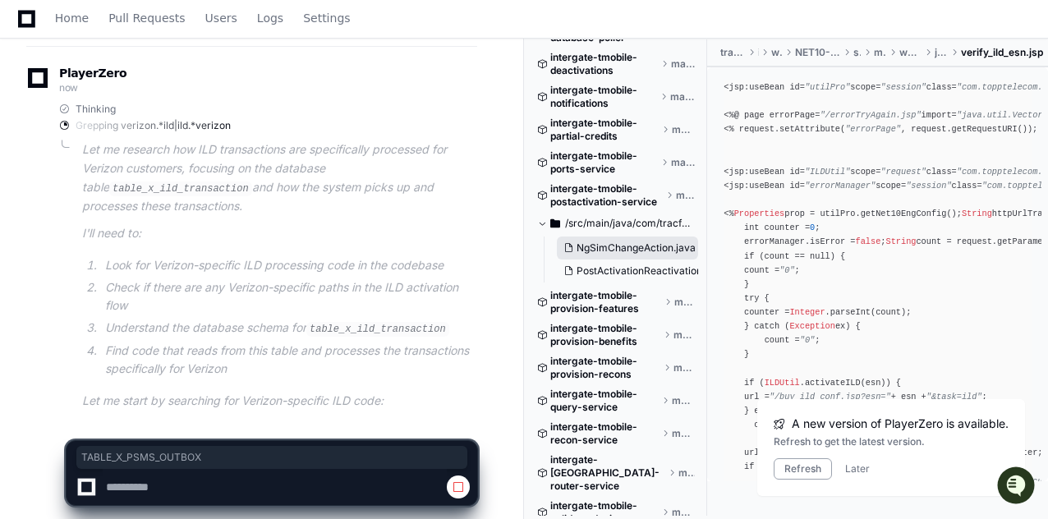
scroll to position [2629, 0]
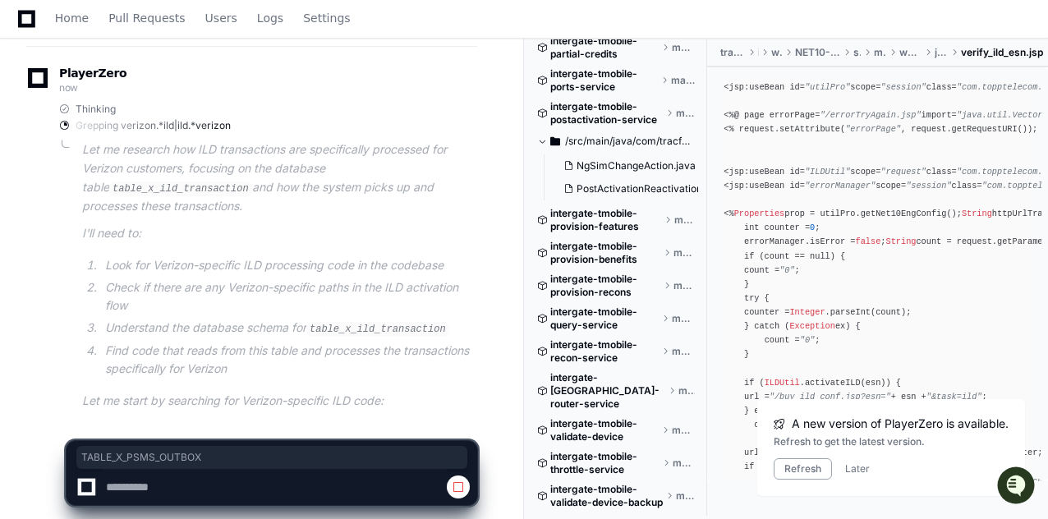
click at [539, 143] on span at bounding box center [542, 141] width 10 height 10
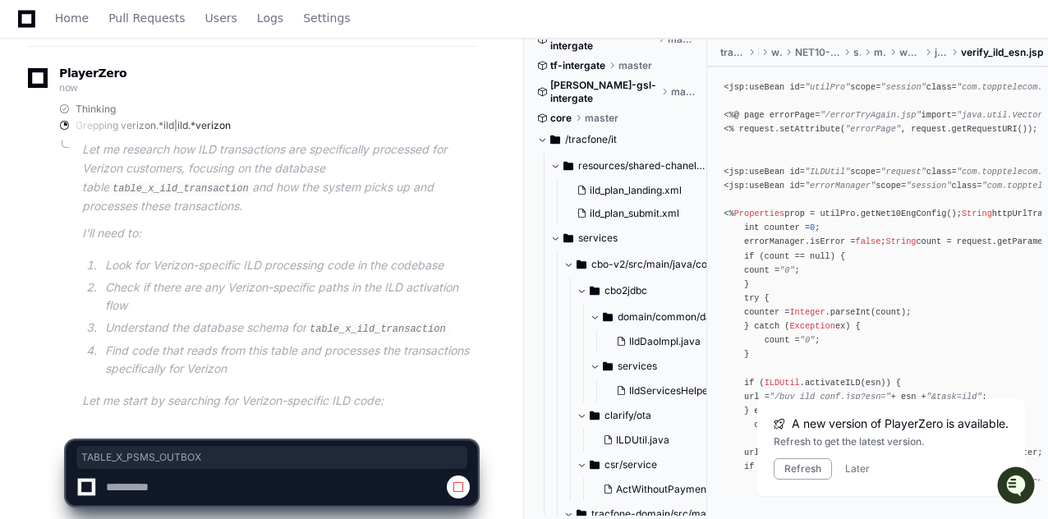
scroll to position [4108, 0]
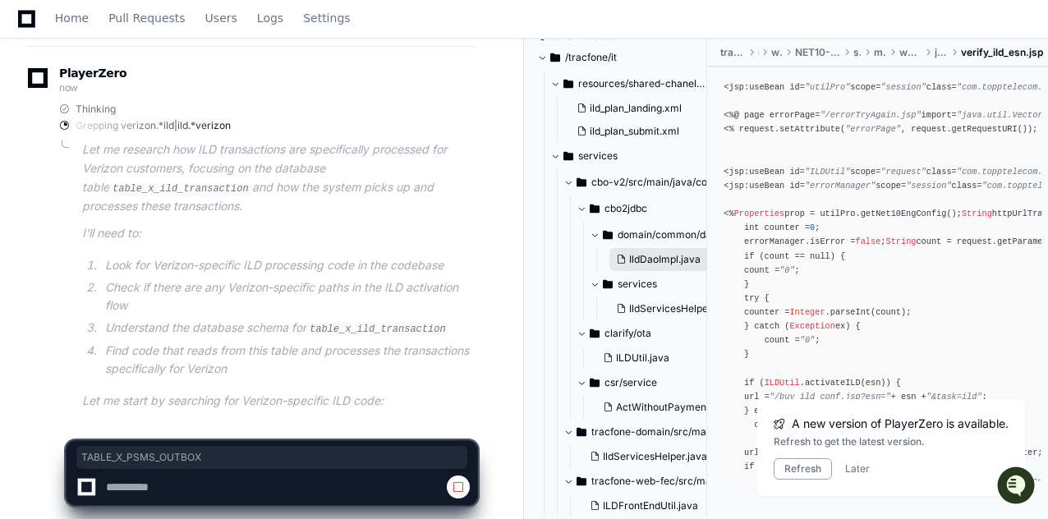
click at [651, 253] on span "IldDaoImpl.java" at bounding box center [664, 259] width 71 height 13
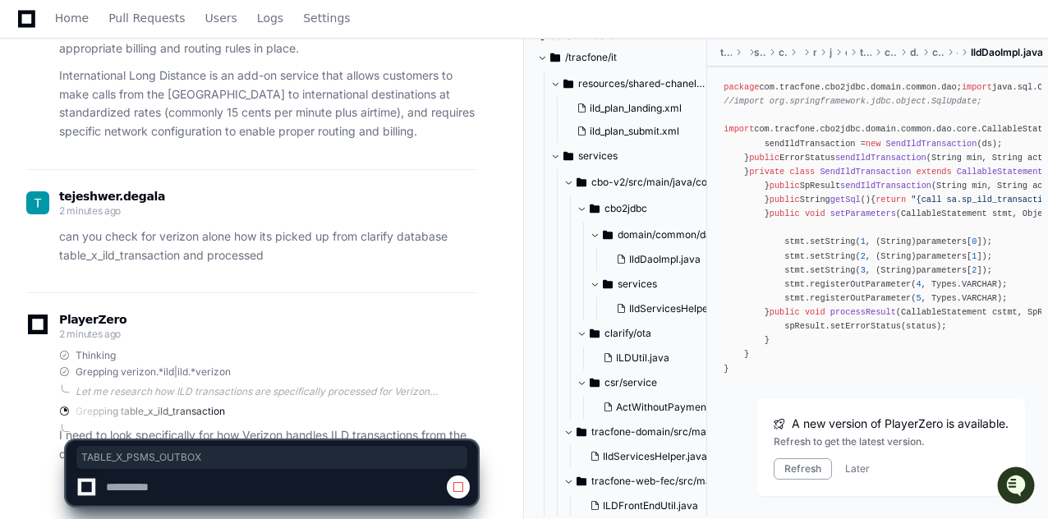
scroll to position [2775, 0]
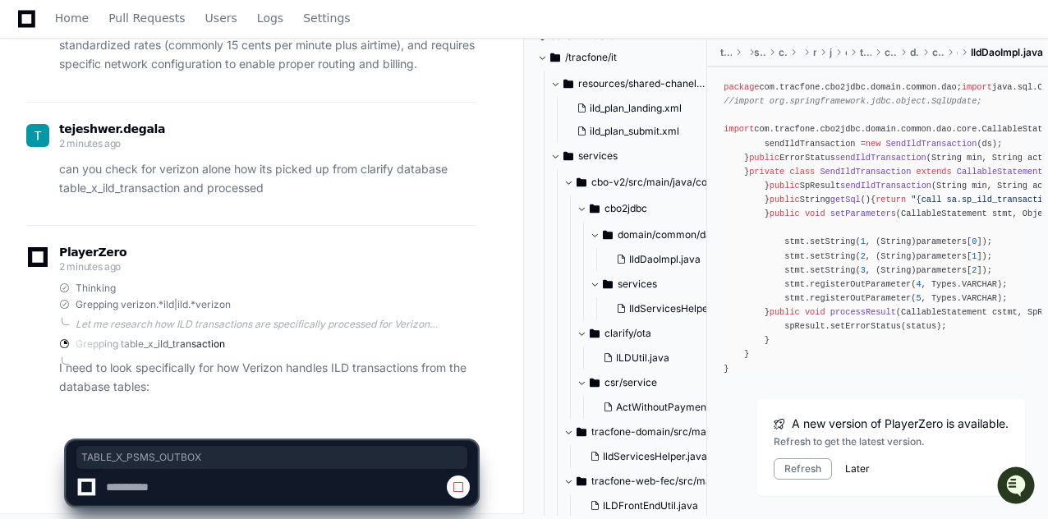
click at [859, 473] on button "Later" at bounding box center [857, 469] width 25 height 13
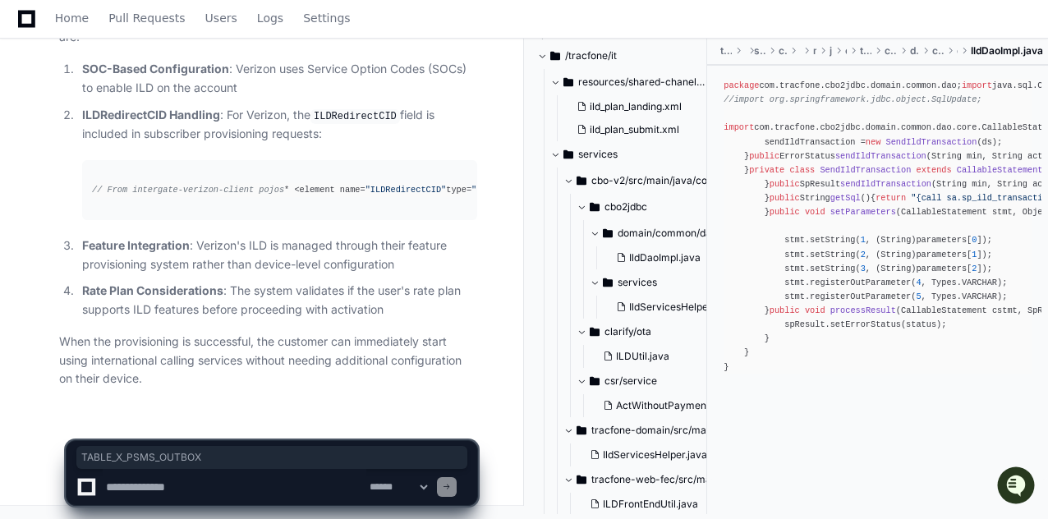
scroll to position [5320, 0]
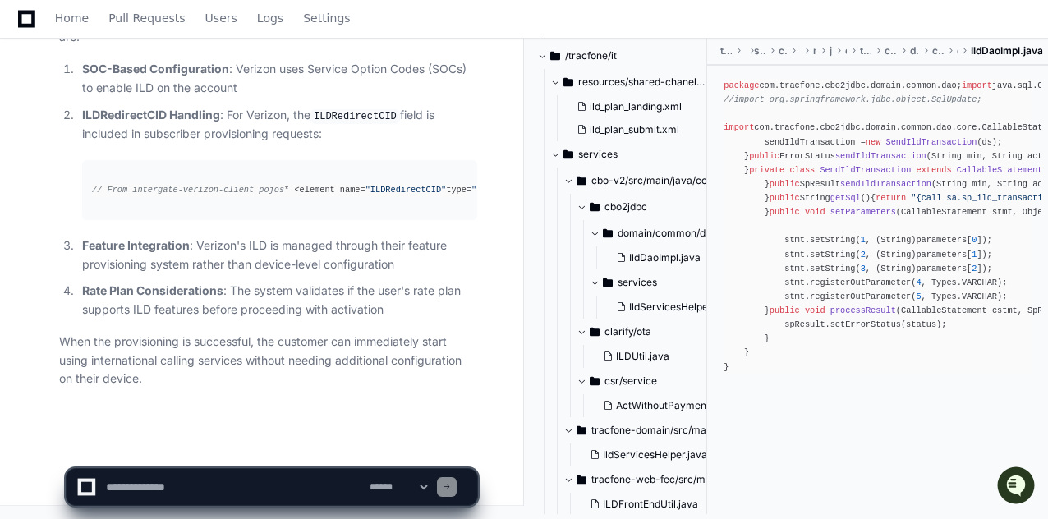
click at [180, 482] on textarea at bounding box center [235, 487] width 264 height 36
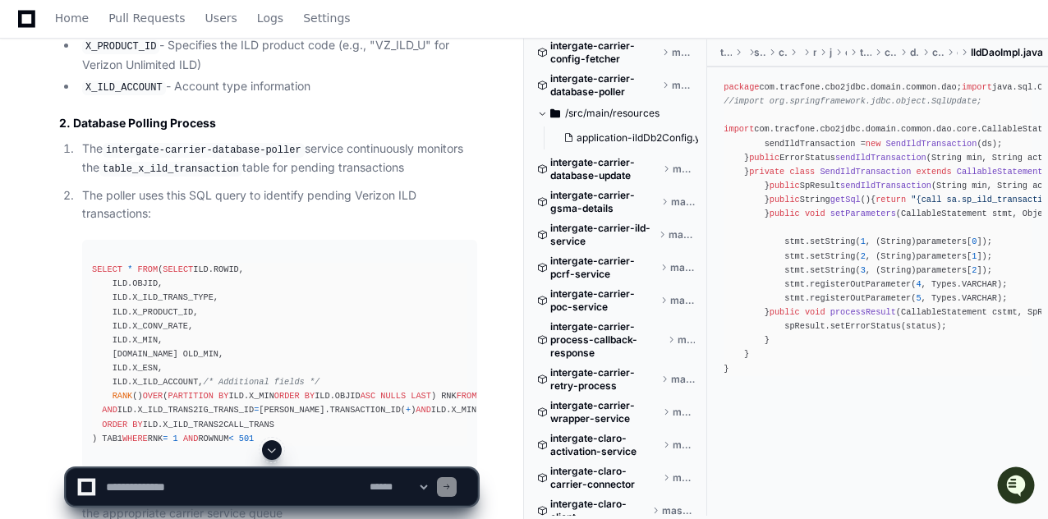
scroll to position [772, 0]
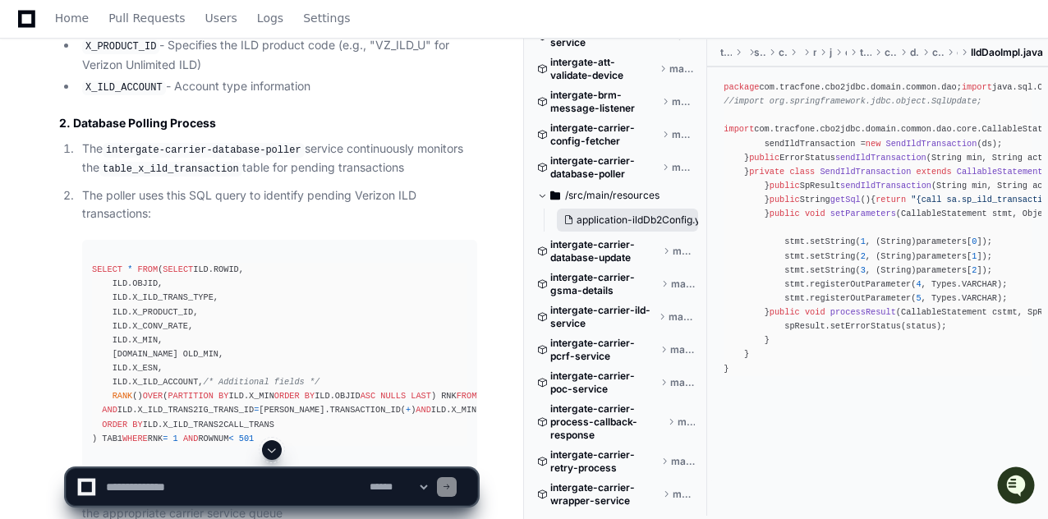
click at [617, 224] on span "application-ildDb2Config.yaml" at bounding box center [647, 220] width 141 height 13
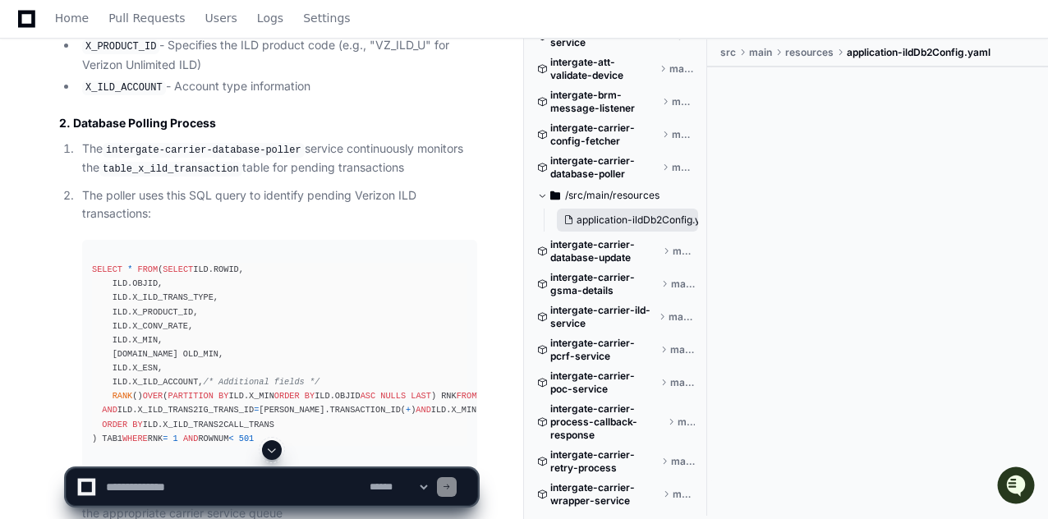
scroll to position [0, 0]
click at [604, 223] on span "application-ildDb2Config.yaml" at bounding box center [647, 220] width 141 height 13
click at [597, 223] on span "application-ildDb2Config.yaml" at bounding box center [647, 220] width 141 height 13
click at [185, 177] on code "table_x_ild_transaction" at bounding box center [170, 169] width 143 height 15
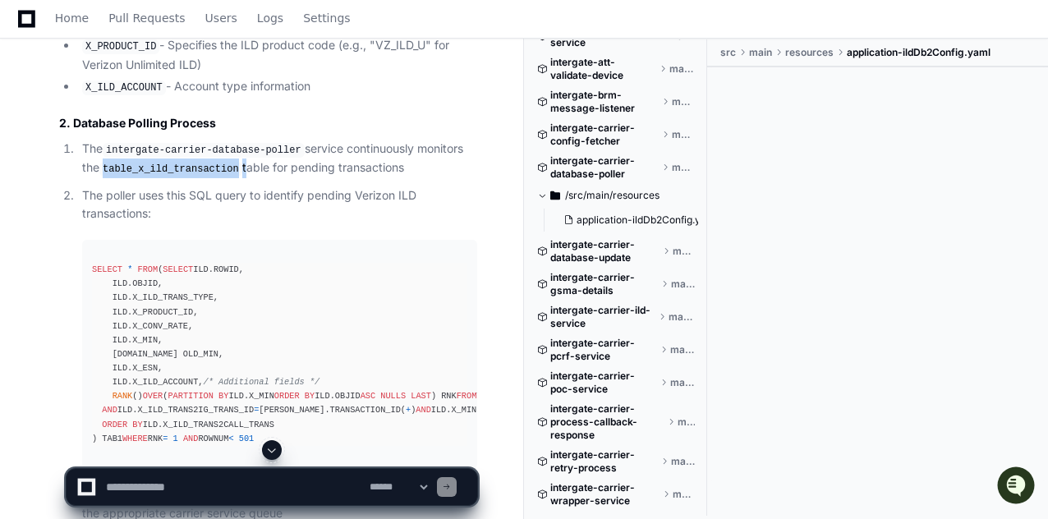
click at [185, 177] on code "table_x_ild_transaction" at bounding box center [170, 169] width 143 height 15
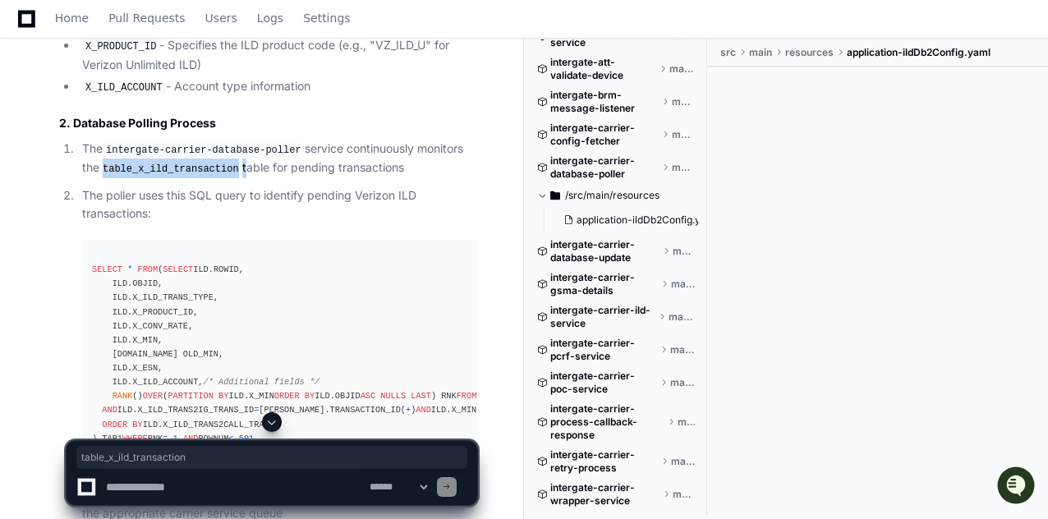
copy p "table_x_ild_transaction"
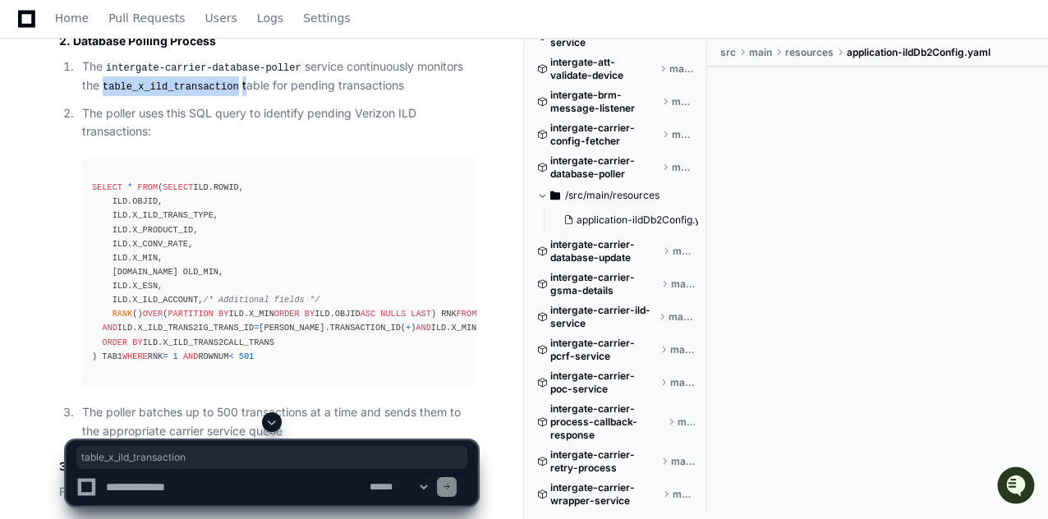
scroll to position [3677, 0]
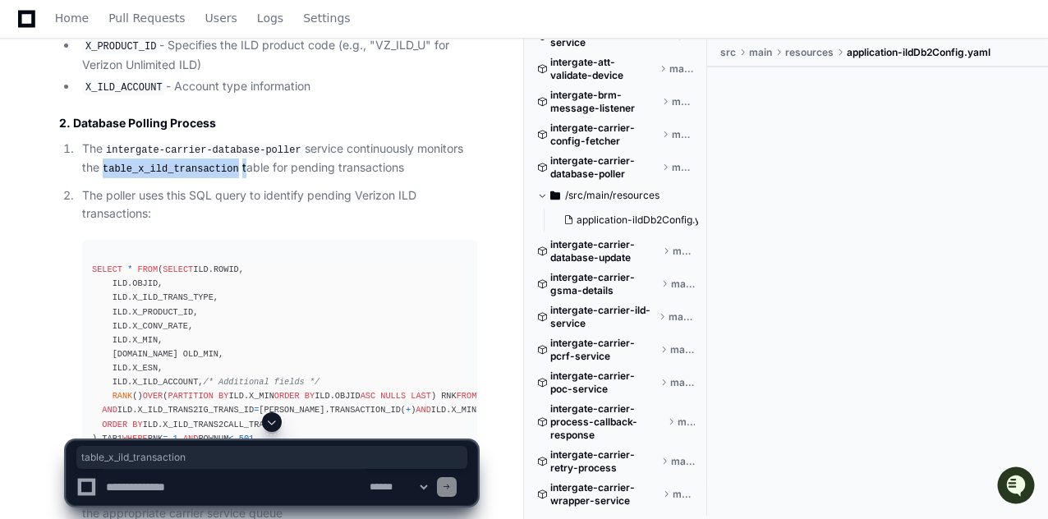
click at [176, 487] on textarea at bounding box center [235, 487] width 264 height 36
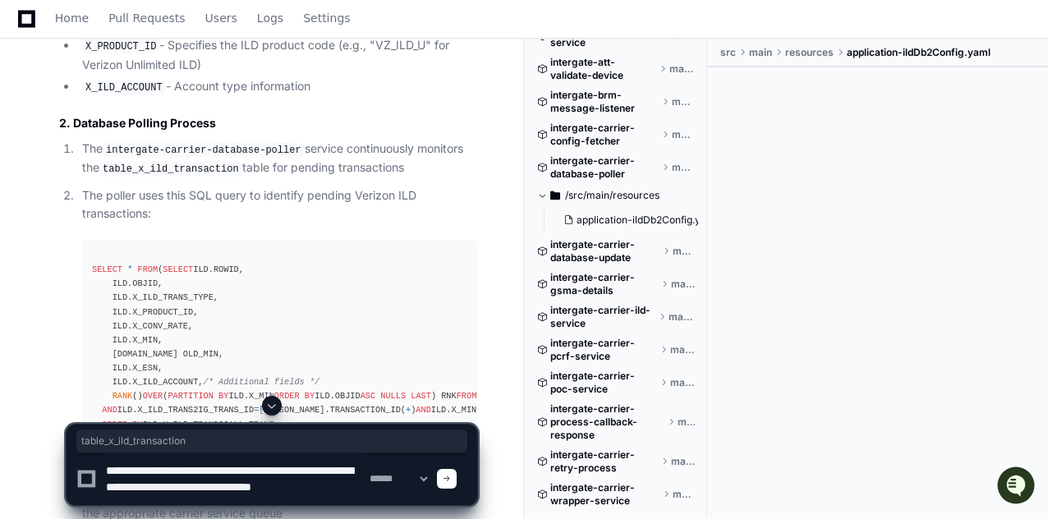
scroll to position [5, 0]
type textarea "**********"
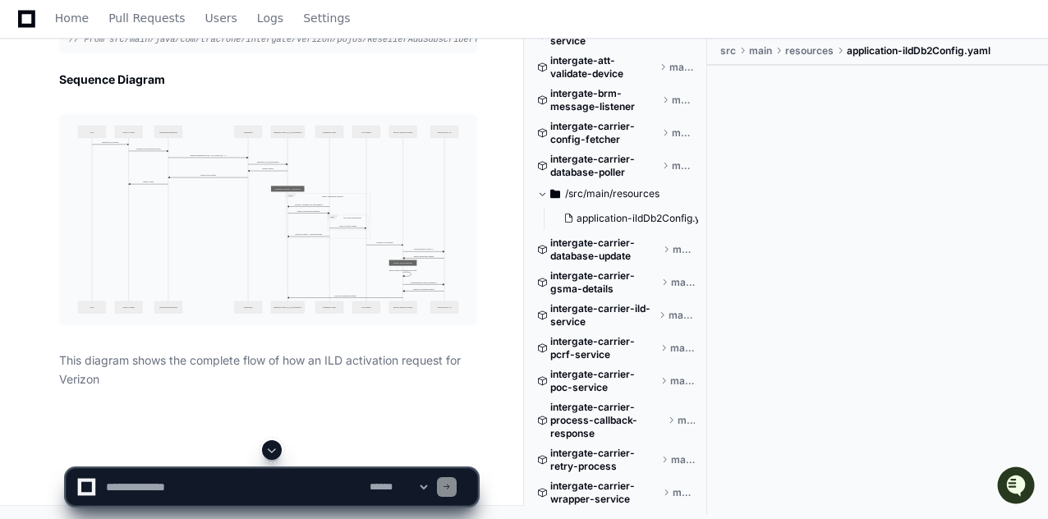
scroll to position [7608, 0]
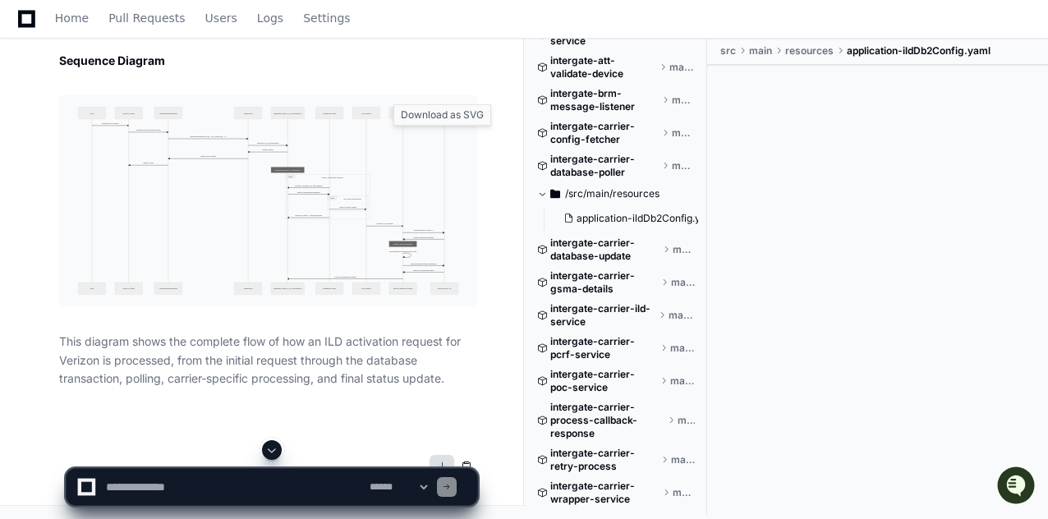
click at [443, 455] on button at bounding box center [442, 467] width 25 height 25
